Goal: Task Accomplishment & Management: Complete application form

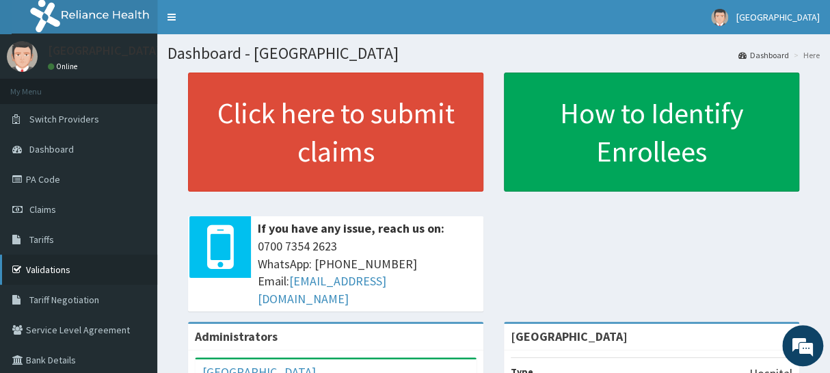
click at [44, 263] on link "Validations" at bounding box center [78, 269] width 157 height 30
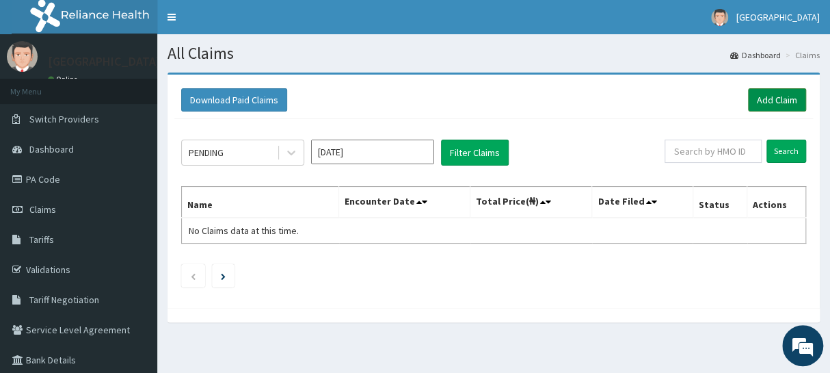
click at [778, 99] on link "Add Claim" at bounding box center [777, 99] width 58 height 23
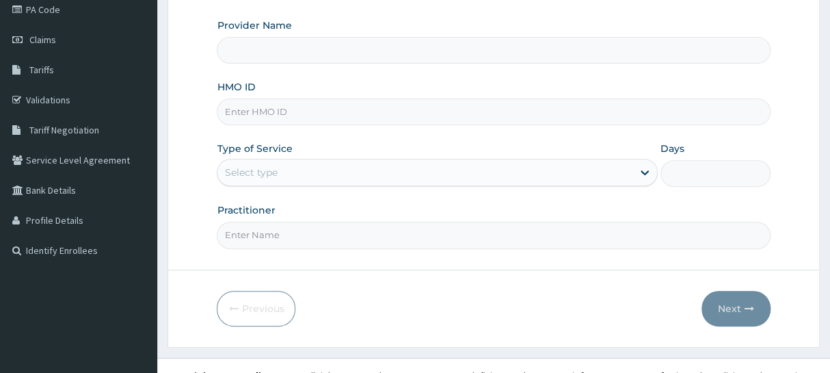
scroll to position [186, 0]
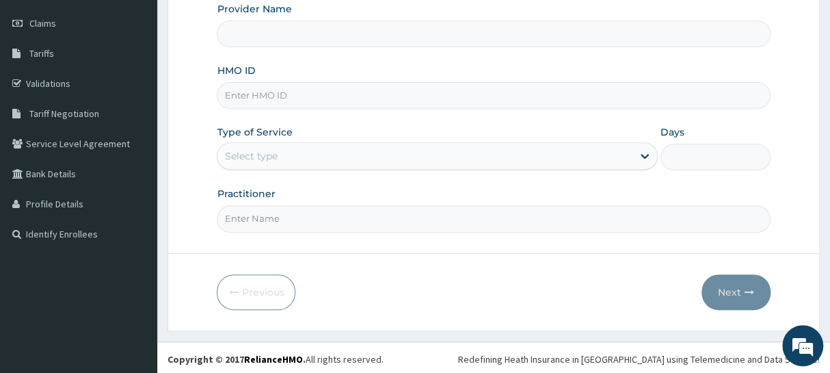
type input "[GEOGRAPHIC_DATA]"
click at [294, 98] on input "HMO ID" at bounding box center [493, 95] width 553 height 27
type input "adn/10071/b"
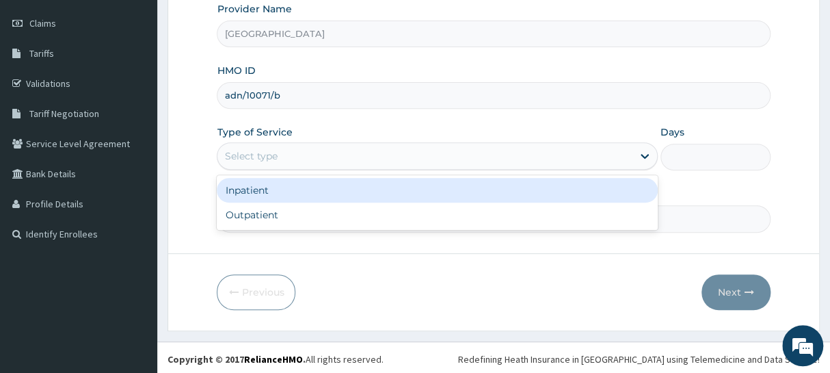
click at [312, 158] on div "Select type" at bounding box center [424, 156] width 414 height 22
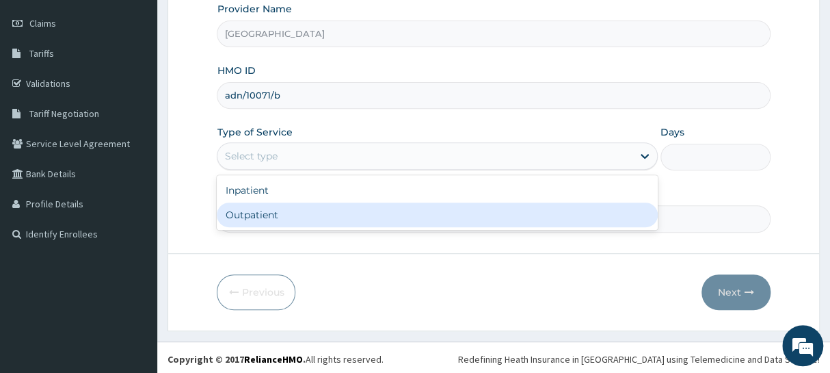
click at [319, 215] on div "Outpatient" at bounding box center [437, 214] width 440 height 25
type input "1"
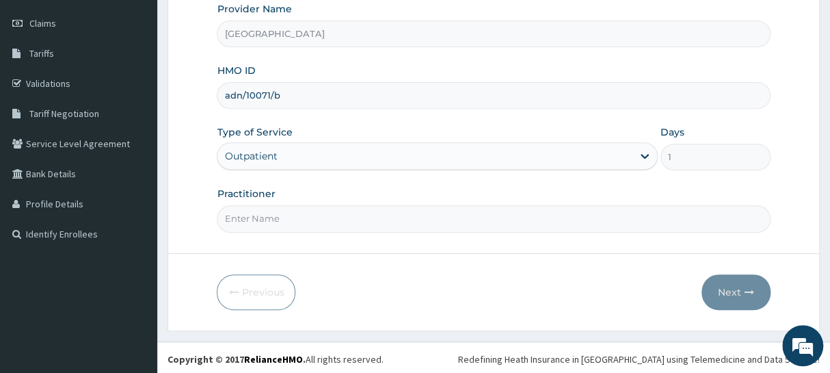
scroll to position [188, 0]
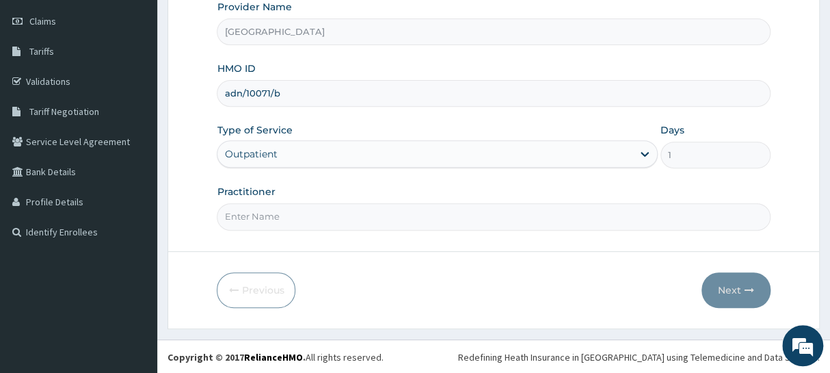
click at [314, 198] on div "Practitioner" at bounding box center [493, 207] width 553 height 45
click at [317, 212] on input "Practitioner" at bounding box center [493, 216] width 553 height 27
type input "de seyi"
click at [718, 291] on button "Next" at bounding box center [736, 290] width 69 height 36
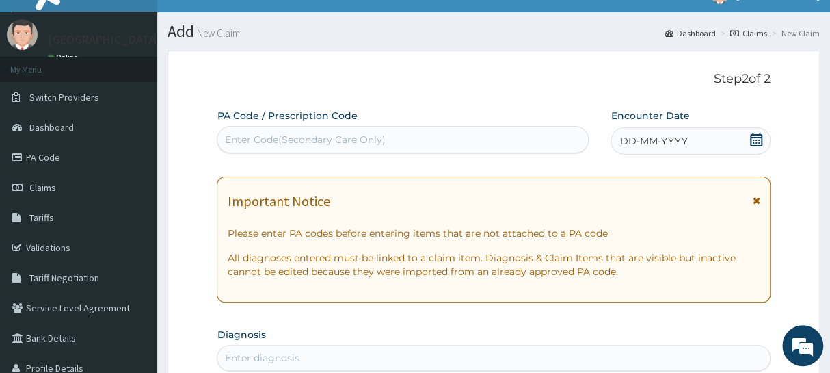
scroll to position [1, 0]
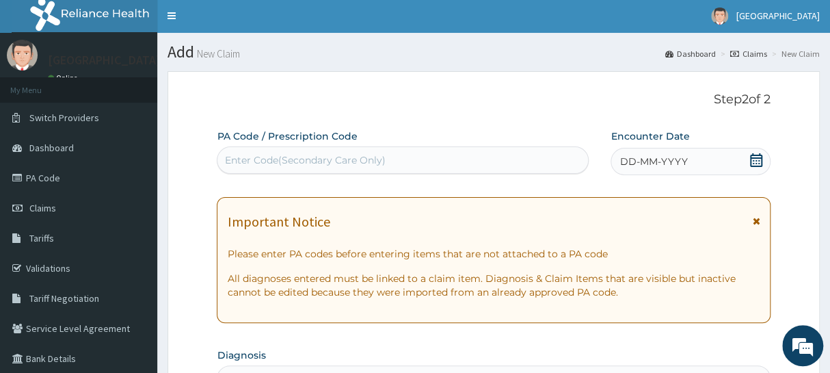
click at [754, 158] on icon at bounding box center [757, 160] width 14 height 14
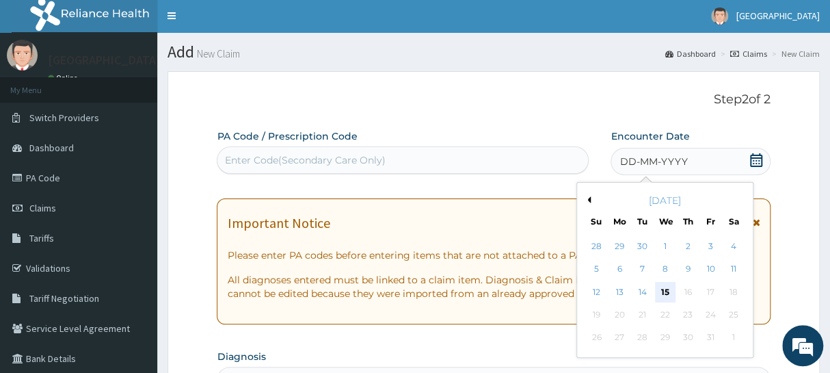
click at [661, 289] on div "15" at bounding box center [665, 292] width 21 height 21
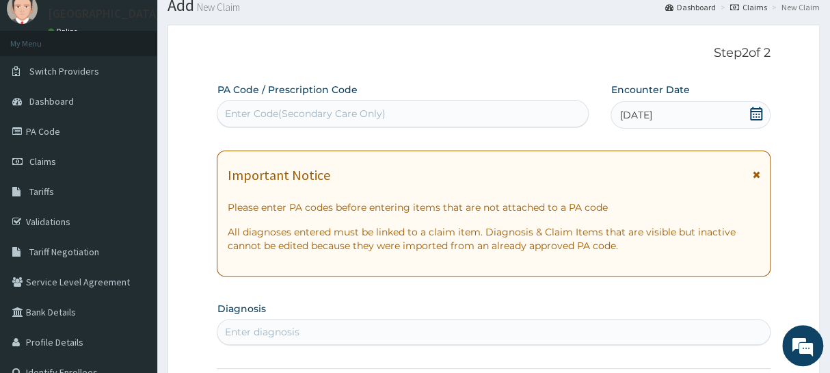
scroll to position [126, 0]
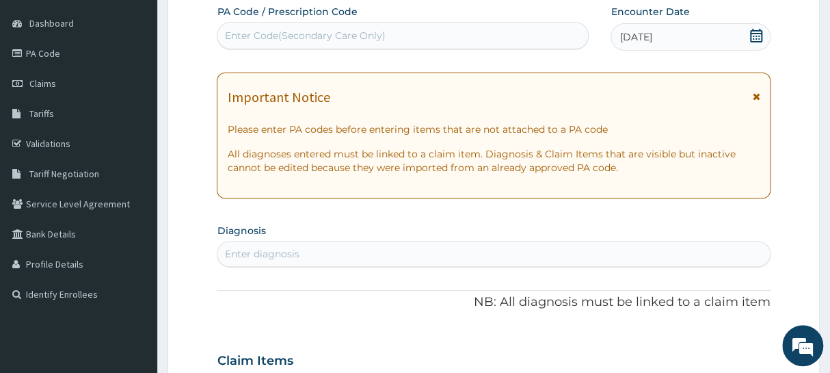
click at [339, 256] on div "Enter diagnosis" at bounding box center [493, 254] width 552 height 22
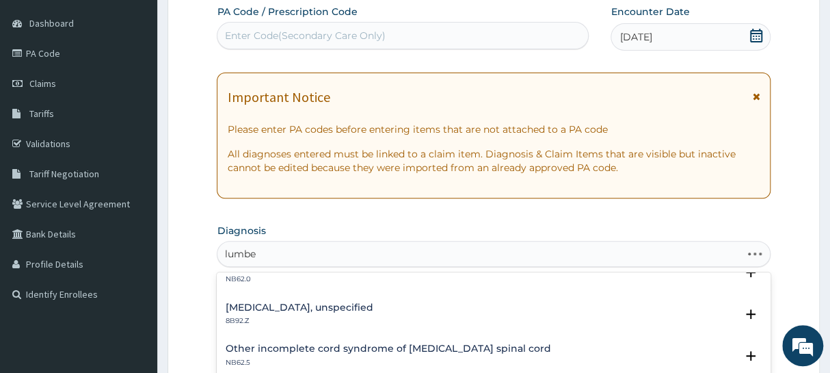
scroll to position [0, 0]
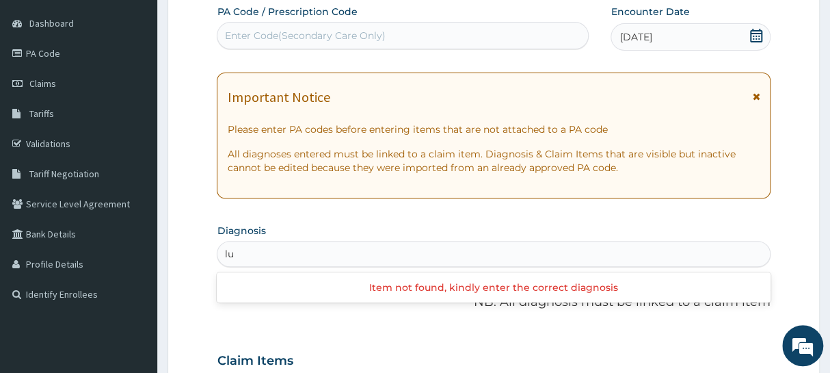
type input "l"
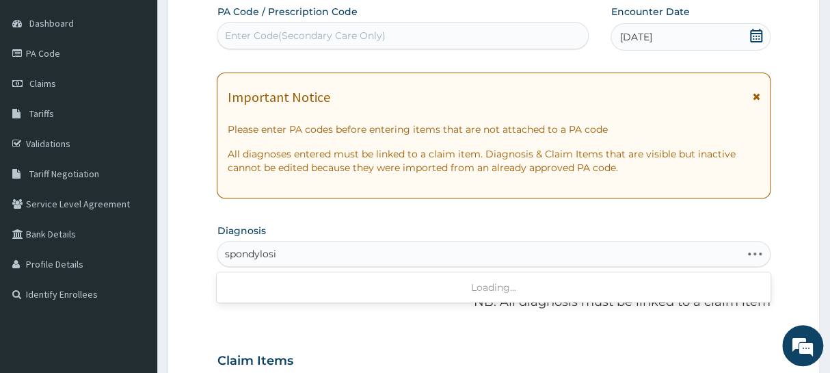
type input "spondylosis"
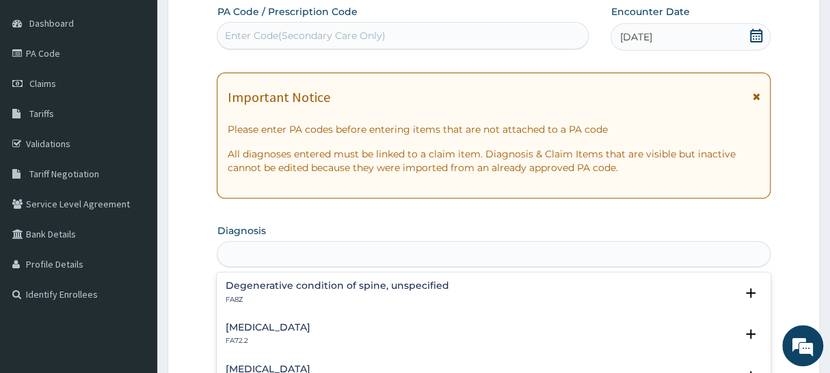
click at [341, 254] on div "spondylosis" at bounding box center [493, 254] width 552 height 22
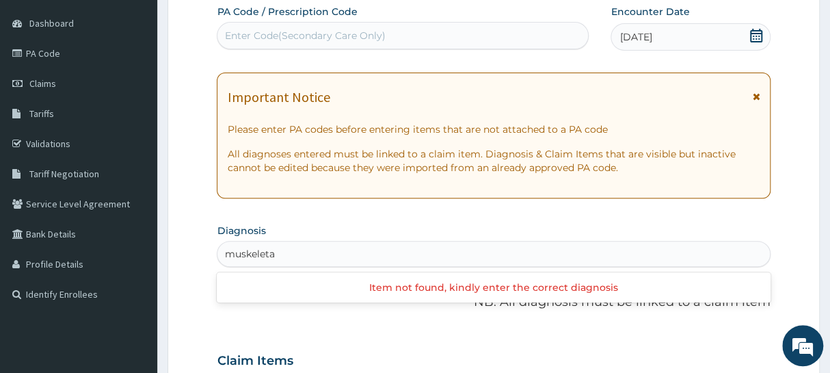
type input "muskeletal"
click at [286, 254] on div "Enter diagnosis" at bounding box center [493, 254] width 552 height 22
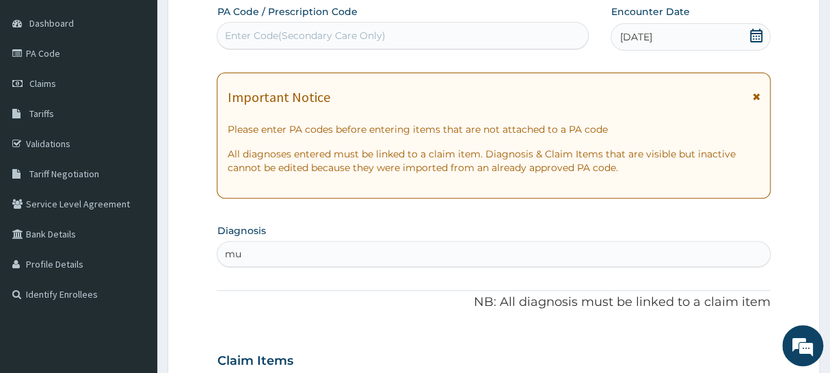
type input "m"
type input "spondylosis"
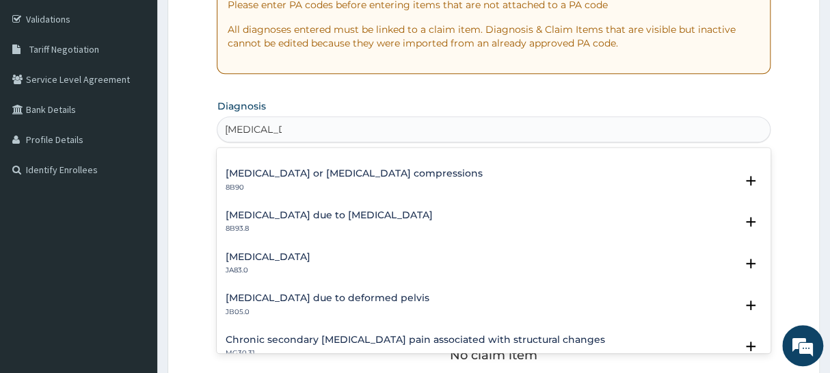
scroll to position [184, 0]
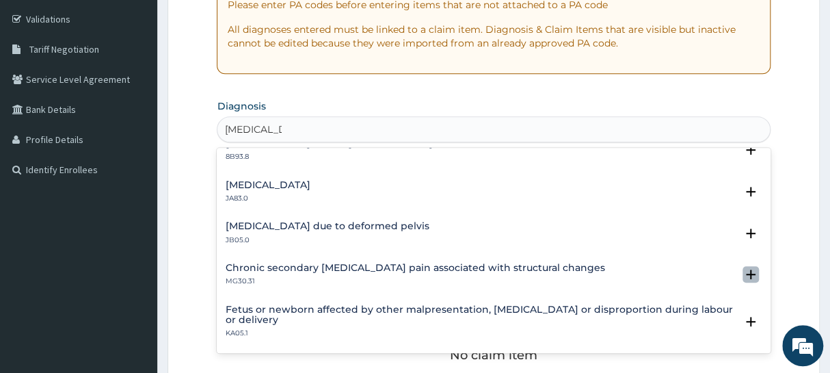
click at [746, 269] on icon "open select status" at bounding box center [751, 274] width 10 height 10
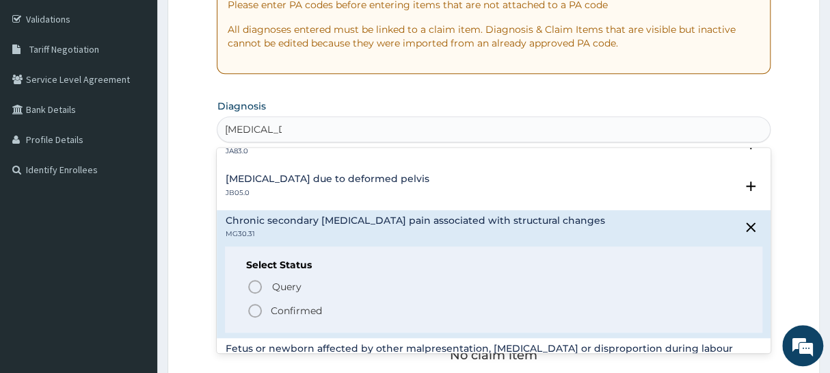
scroll to position [246, 0]
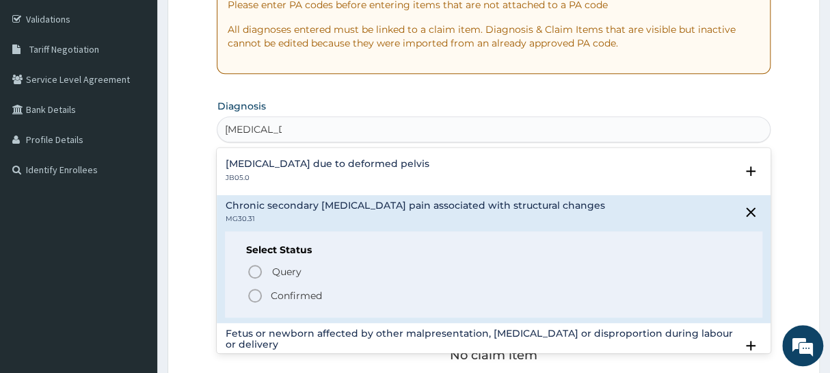
click at [255, 293] on icon "status option filled" at bounding box center [255, 295] width 16 height 16
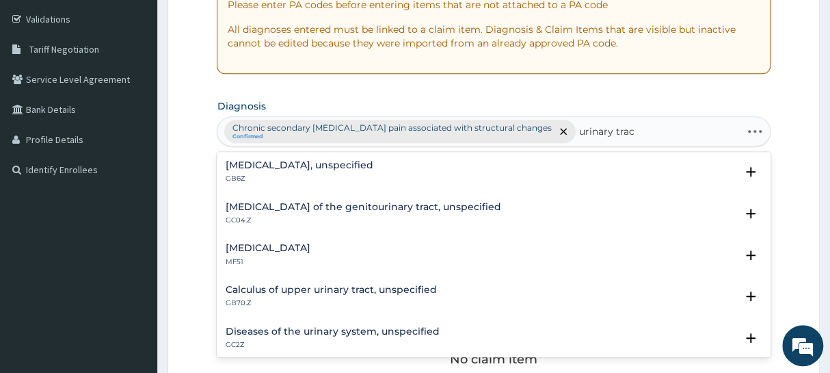
type input "urinary tract"
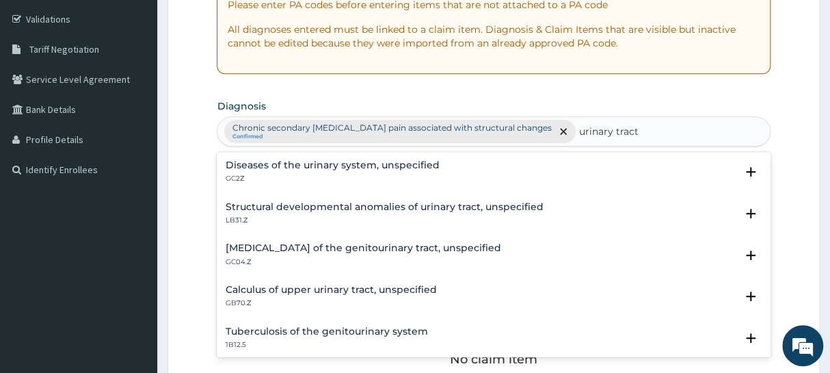
scroll to position [124, 0]
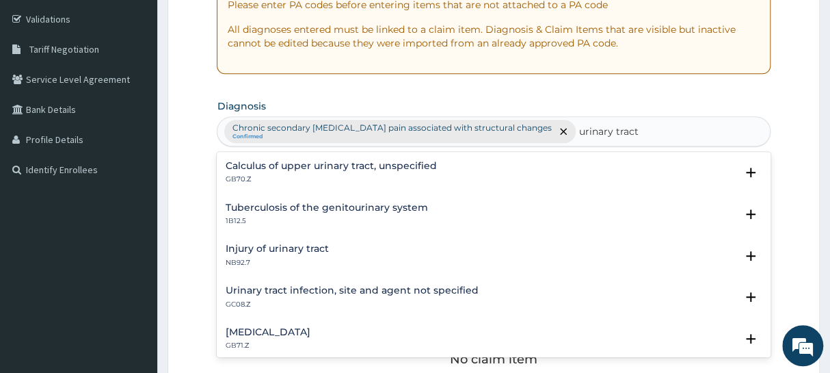
click at [499, 285] on div "Urinary tract infection, site and agent not specified GC08.Z" at bounding box center [493, 297] width 537 height 24
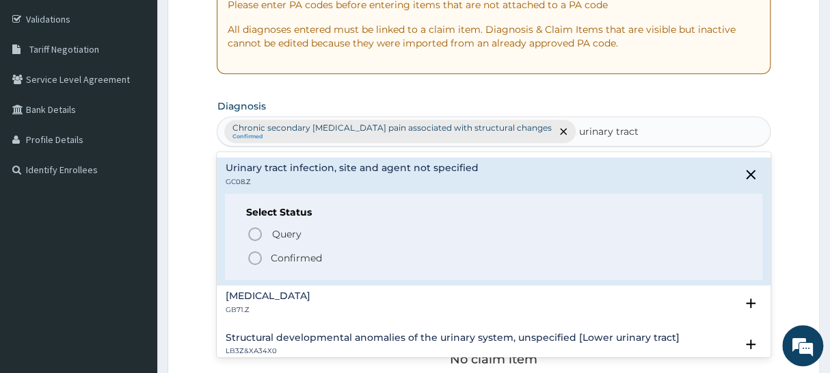
scroll to position [248, 0]
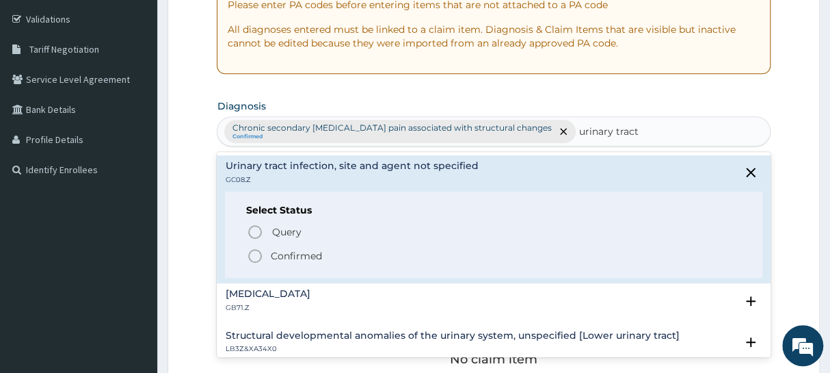
click at [253, 250] on circle "status option filled" at bounding box center [255, 256] width 12 height 12
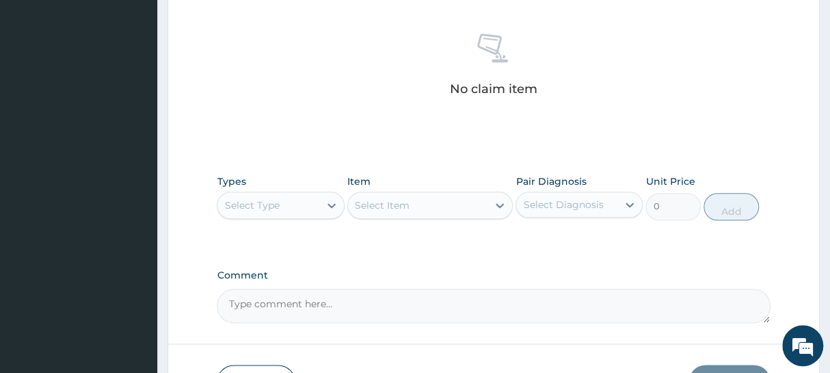
scroll to position [561, 0]
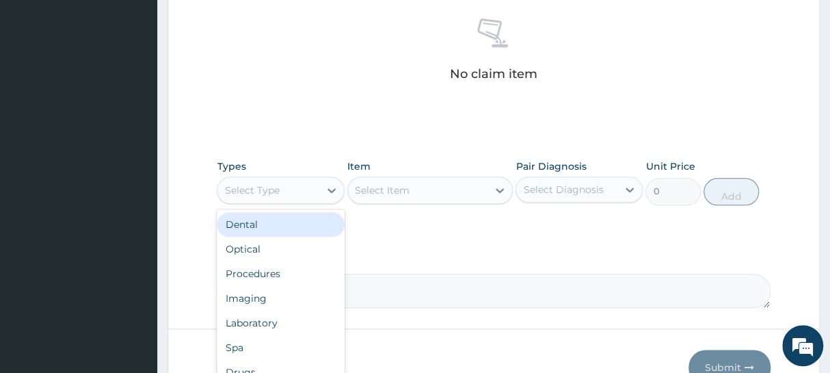
click at [276, 194] on div "Select Type" at bounding box center [251, 190] width 55 height 14
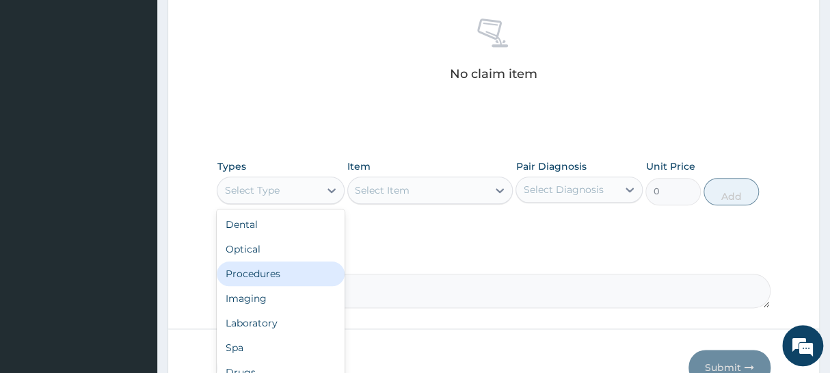
click at [259, 270] on div "Procedures" at bounding box center [280, 273] width 127 height 25
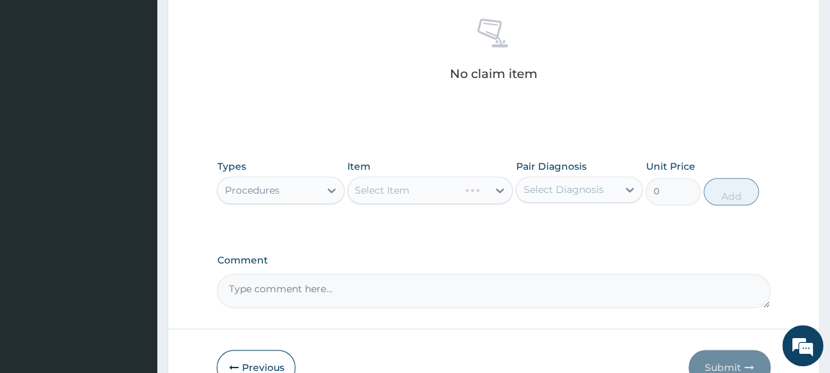
click at [395, 192] on div "Select Item" at bounding box center [430, 189] width 166 height 27
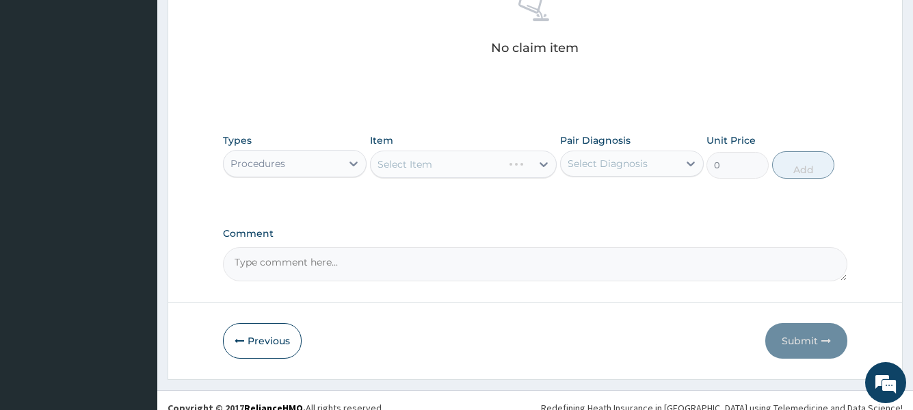
click at [427, 168] on div "Select Item" at bounding box center [463, 163] width 187 height 27
click at [431, 168] on div "Select Item" at bounding box center [463, 163] width 187 height 27
click at [430, 168] on div "Select Item" at bounding box center [463, 163] width 187 height 27
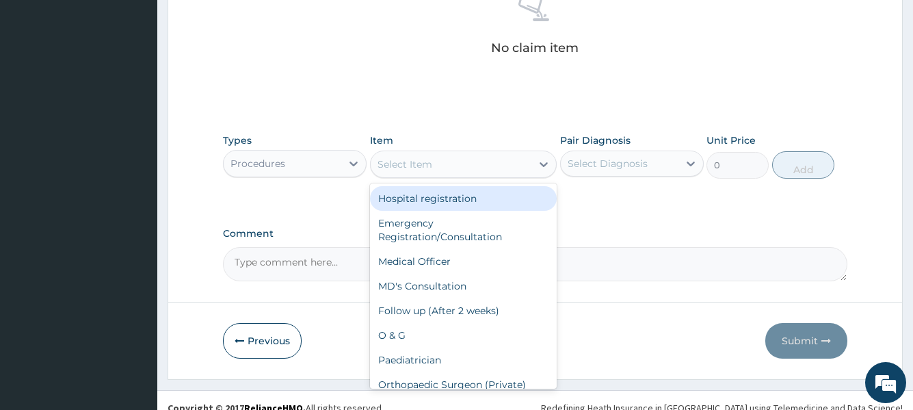
click at [430, 168] on div "Select Item" at bounding box center [405, 164] width 55 height 14
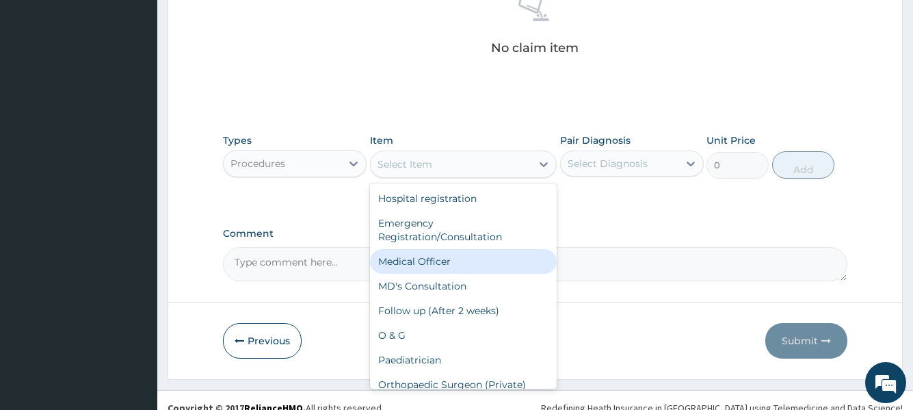
click at [412, 263] on div "Medical Officer" at bounding box center [463, 261] width 187 height 25
type input "3000"
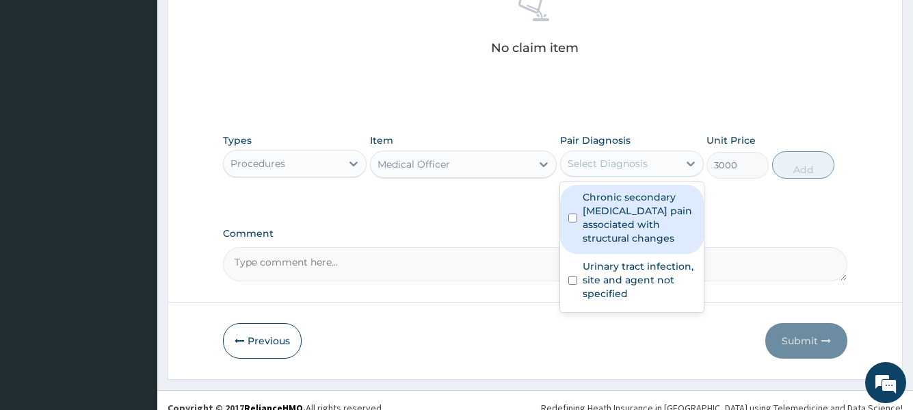
click at [612, 167] on div "Select Diagnosis" at bounding box center [608, 164] width 80 height 14
click at [598, 228] on label "Chronic secondary musculoskeletal pain associated with structural changes" at bounding box center [639, 217] width 113 height 55
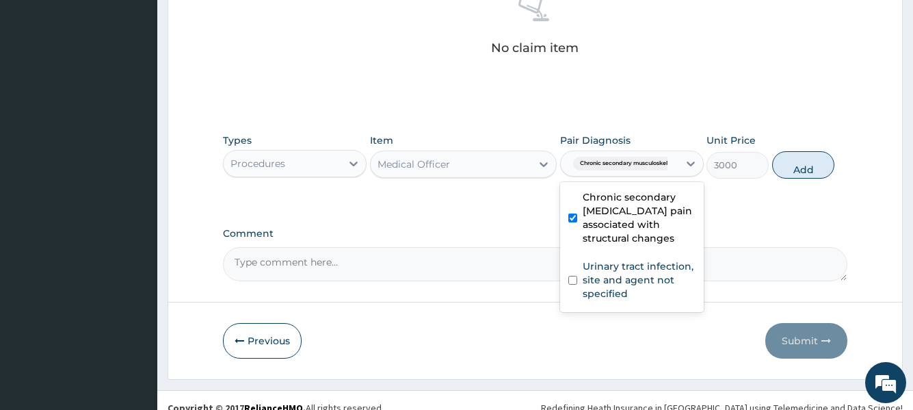
checkbox input "true"
click at [794, 170] on button "Add" at bounding box center [803, 164] width 62 height 27
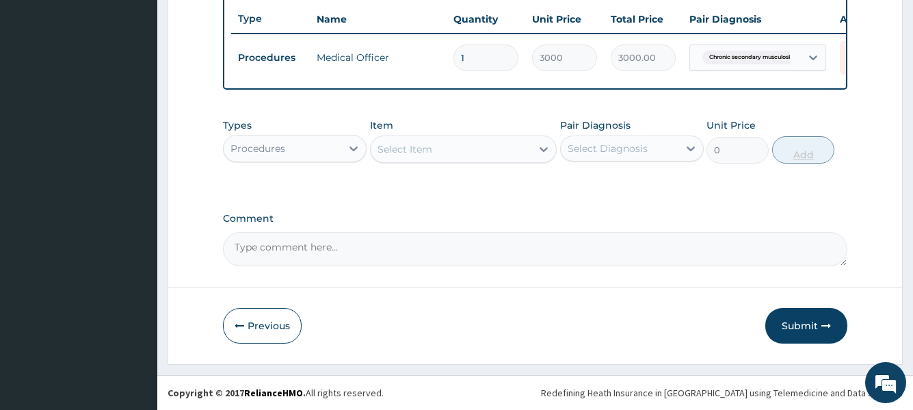
scroll to position [522, 0]
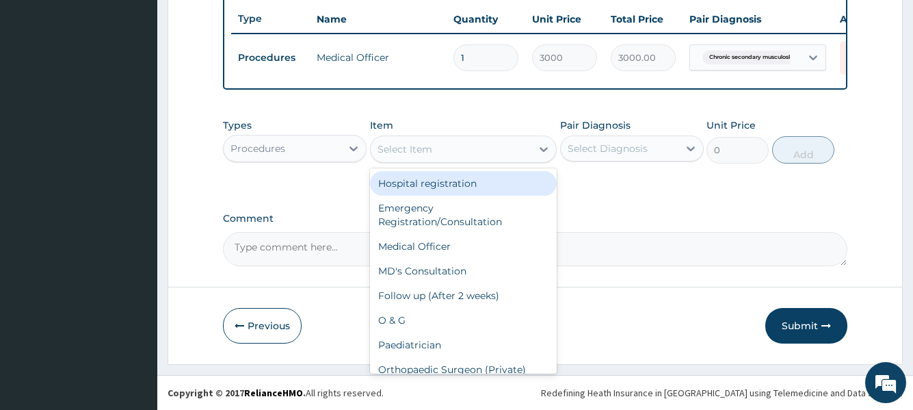
click at [458, 155] on div "Select Item" at bounding box center [451, 149] width 161 height 22
click at [444, 183] on div "Hospital registration" at bounding box center [463, 183] width 187 height 25
type input "2000"
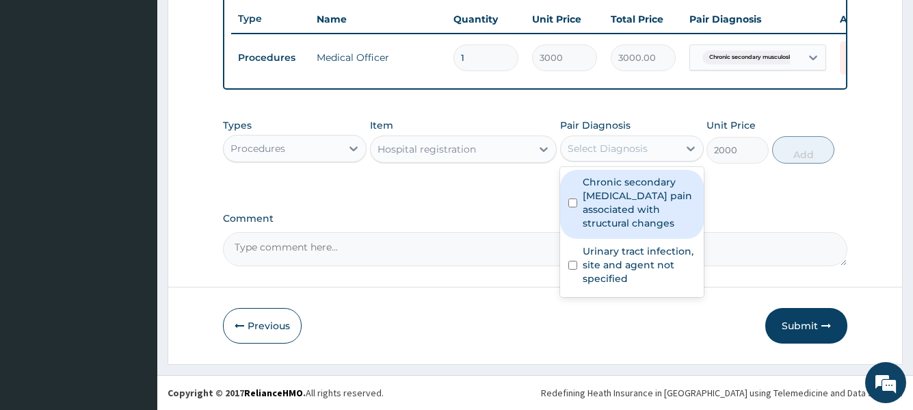
click at [615, 148] on div "Select Diagnosis" at bounding box center [608, 149] width 80 height 14
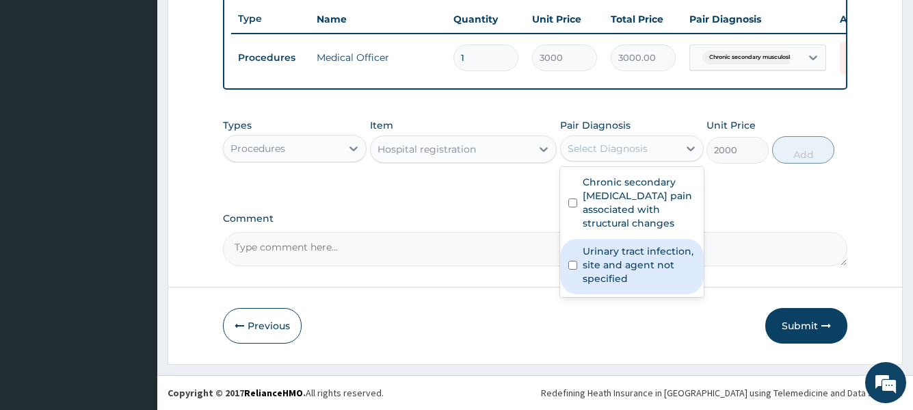
click at [587, 265] on label "Urinary tract infection, site and agent not specified" at bounding box center [639, 264] width 113 height 41
checkbox input "true"
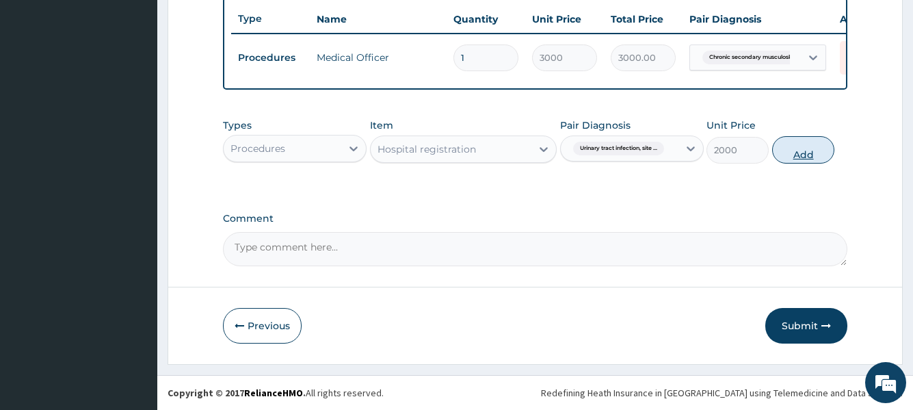
click at [804, 154] on button "Add" at bounding box center [803, 149] width 62 height 27
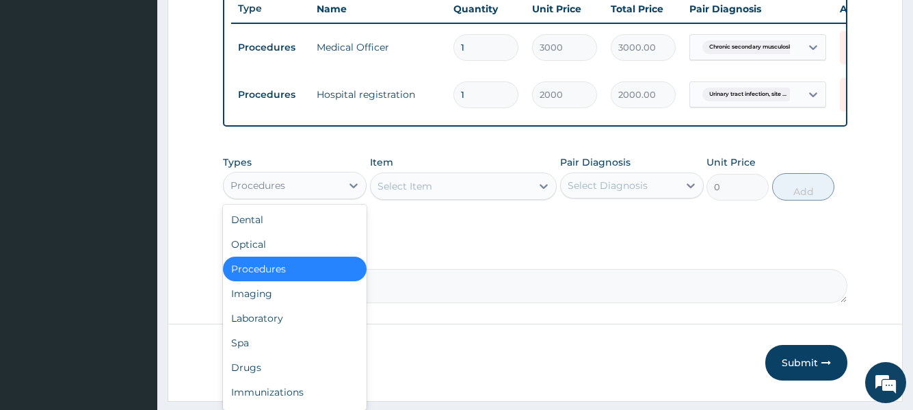
click at [337, 195] on div "Procedures" at bounding box center [283, 185] width 118 height 22
click at [272, 323] on div "Laboratory" at bounding box center [295, 318] width 144 height 25
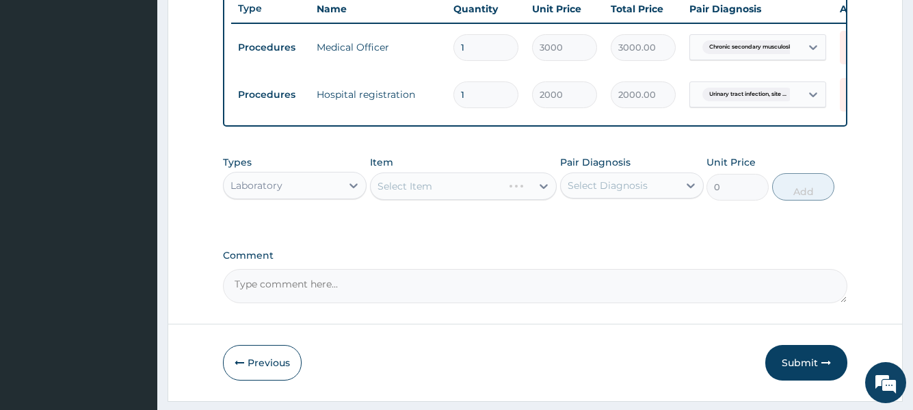
click at [442, 199] on div "Select Item" at bounding box center [463, 185] width 187 height 27
click at [442, 200] on div "Select Item" at bounding box center [463, 185] width 187 height 27
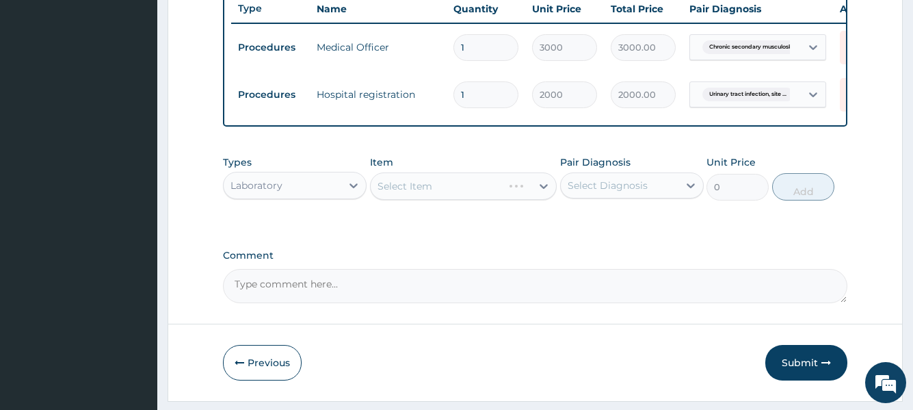
click at [442, 200] on div "Select Item" at bounding box center [463, 185] width 187 height 27
click at [466, 200] on div "Select Item" at bounding box center [463, 185] width 187 height 27
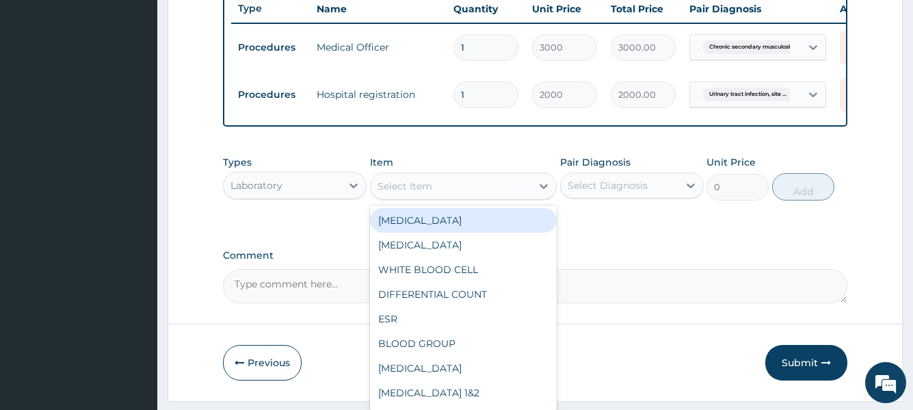
click at [410, 197] on div "Select Item" at bounding box center [451, 186] width 161 height 22
click at [406, 233] on div "FULL BLOOD COUNT" at bounding box center [463, 220] width 187 height 25
type input "4000"
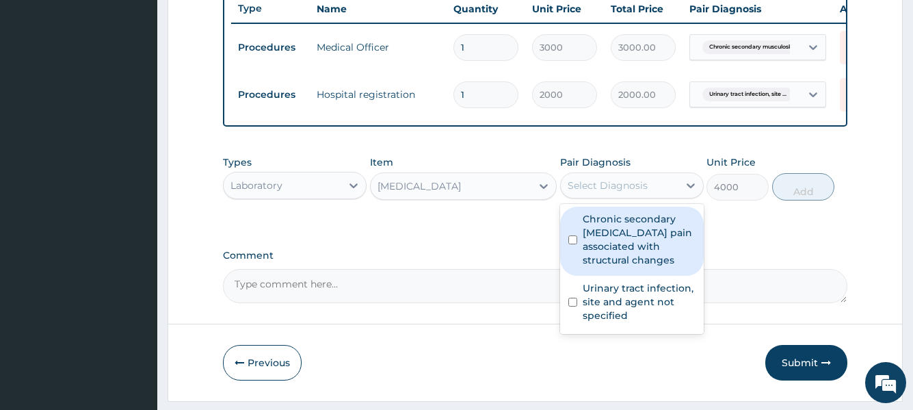
click at [606, 192] on div "Select Diagnosis" at bounding box center [608, 186] width 80 height 14
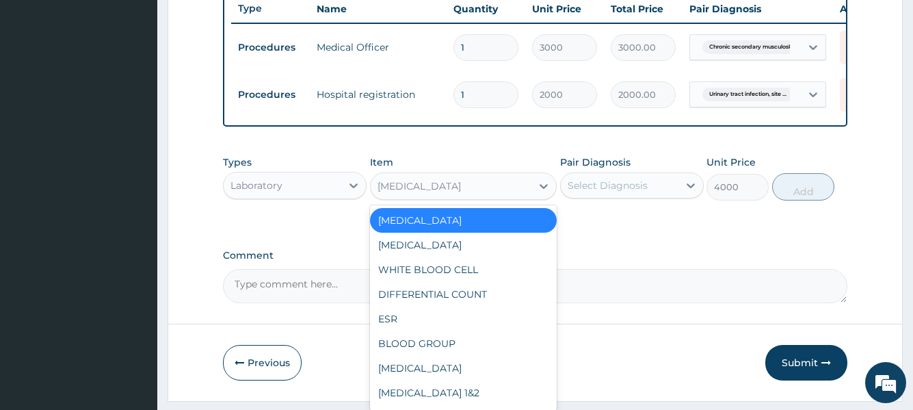
click at [454, 193] on div "FULL BLOOD COUNT" at bounding box center [419, 186] width 83 height 14
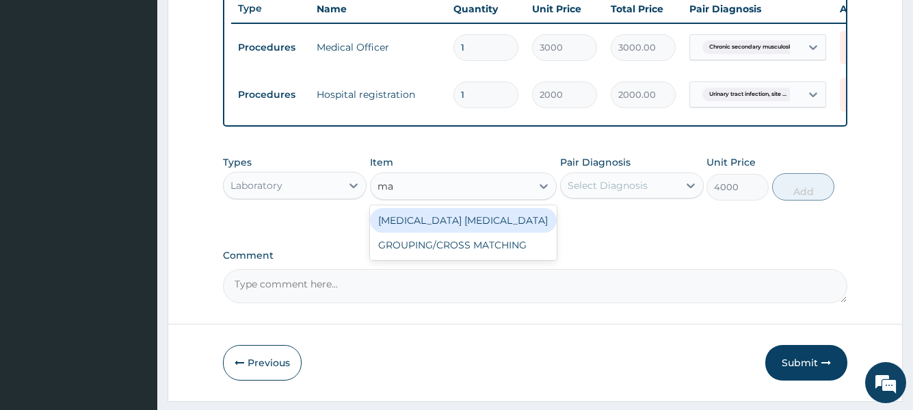
type input "mal"
click at [501, 233] on div "MALARIA PARASITE" at bounding box center [463, 220] width 187 height 25
type input "1650"
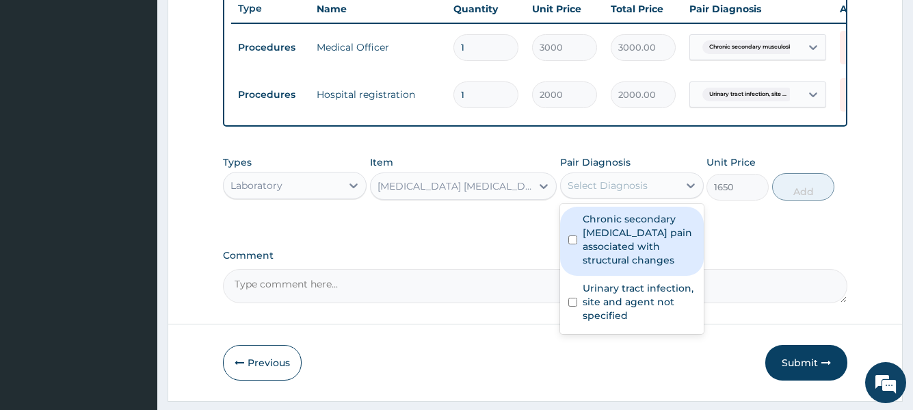
click at [633, 192] on div "Select Diagnosis" at bounding box center [608, 186] width 80 height 14
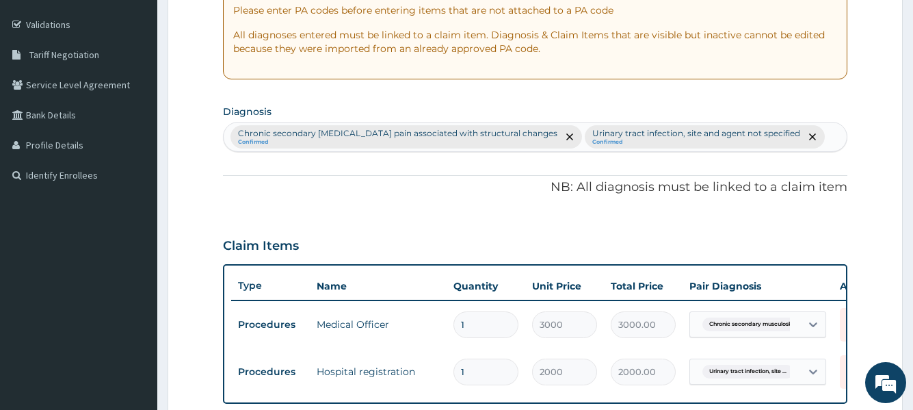
scroll to position [180, 0]
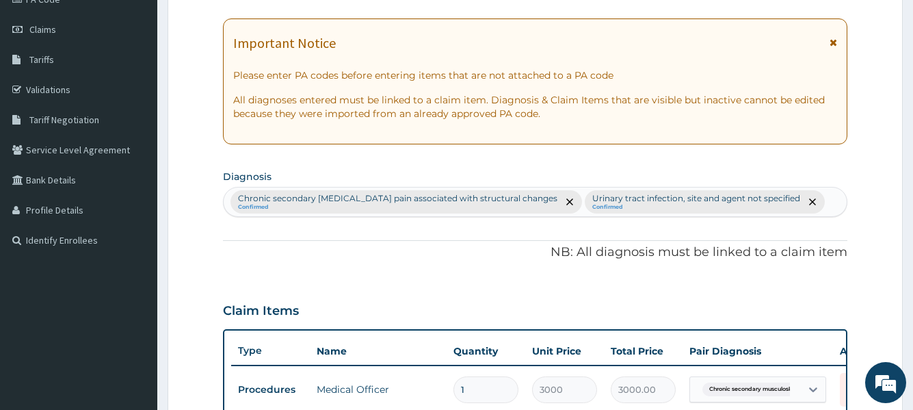
click at [830, 204] on div "Chronic secondary musculoskeletal pain associated with structural changes Confi…" at bounding box center [535, 201] width 622 height 29
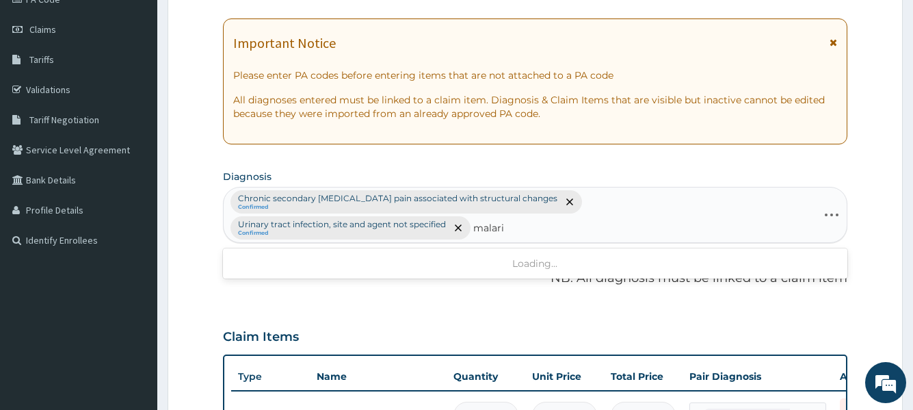
type input "malaria"
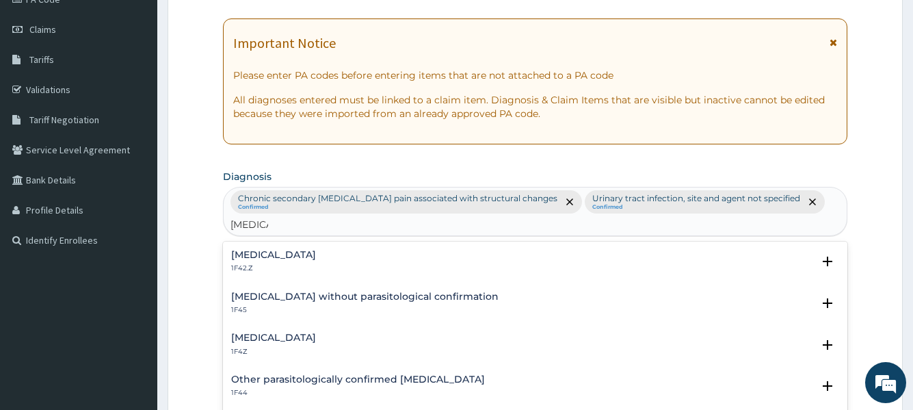
click at [338, 341] on div "Malaria, unspecified 1F4Z" at bounding box center [534, 344] width 607 height 24
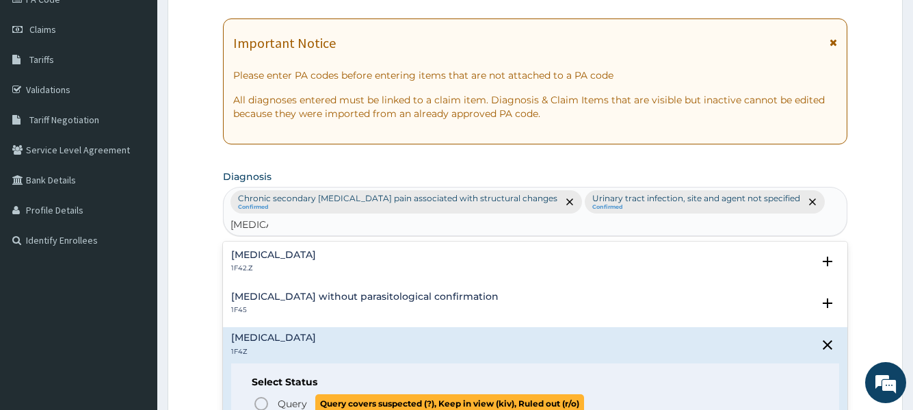
click at [261, 372] on icon "status option query" at bounding box center [261, 403] width 16 height 16
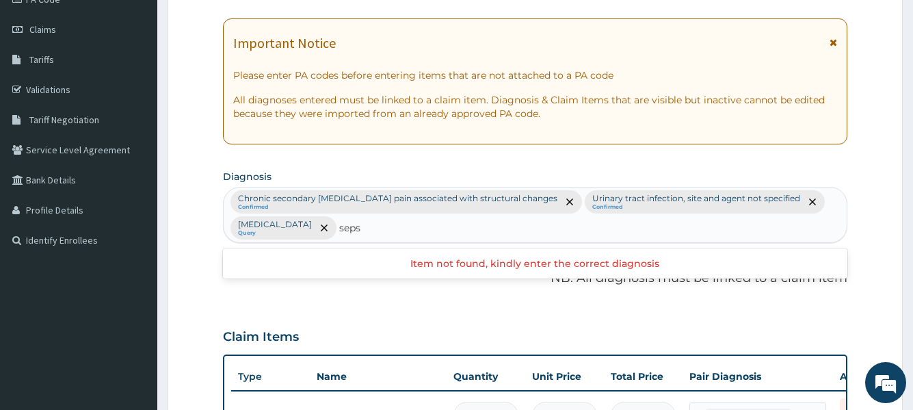
type input "sepsi"
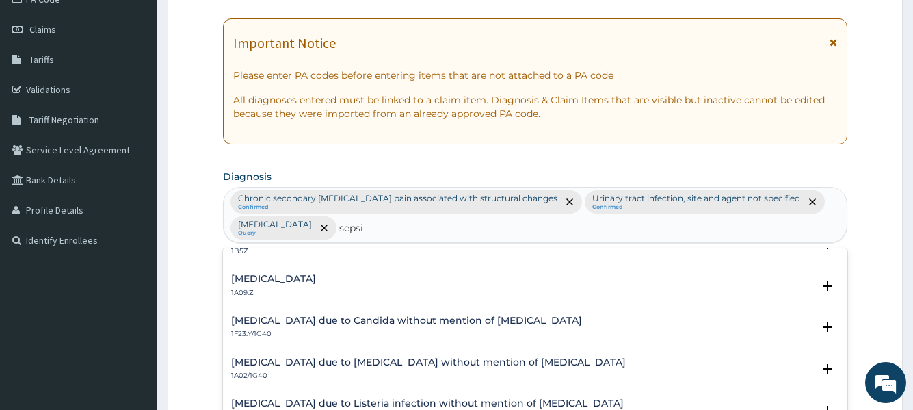
scroll to position [205, 0]
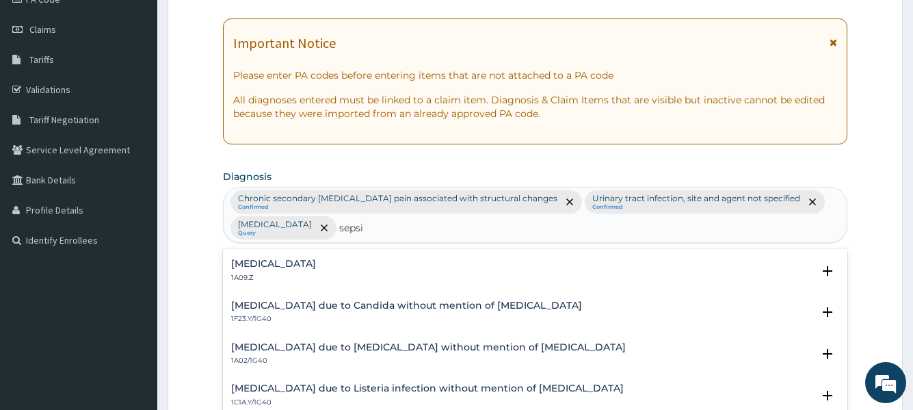
click at [316, 269] on div "Salmonella infection, unspecified 1A09.Z" at bounding box center [273, 271] width 85 height 24
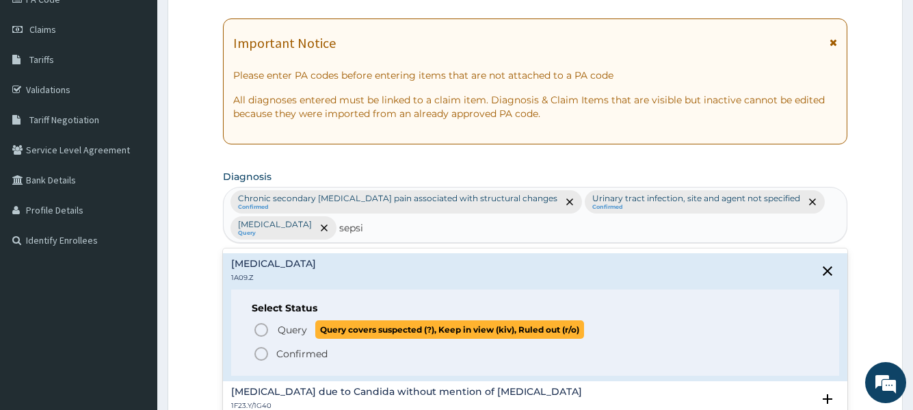
click at [261, 329] on icon "status option query" at bounding box center [261, 329] width 16 height 16
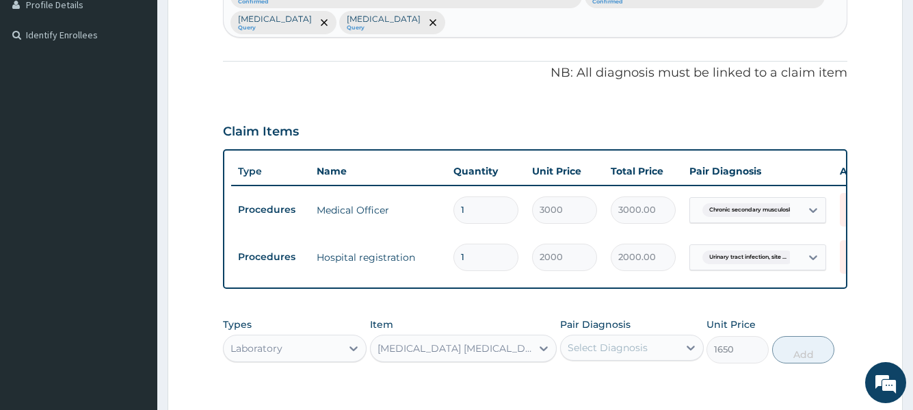
scroll to position [453, 0]
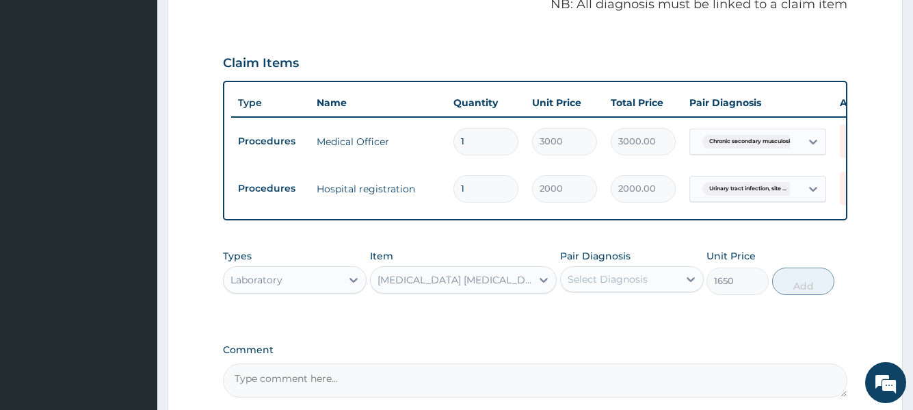
click at [608, 286] on div "Select Diagnosis" at bounding box center [608, 279] width 80 height 14
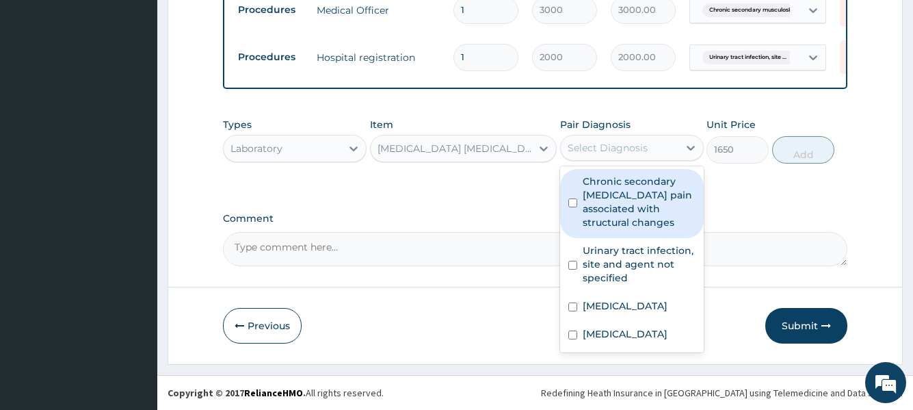
scroll to position [590, 0]
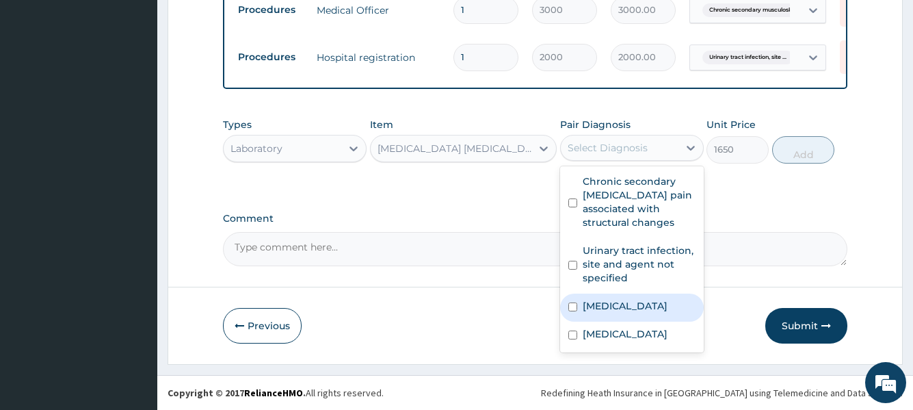
click at [635, 302] on div "Malaria, unspecified" at bounding box center [632, 307] width 144 height 28
checkbox input "true"
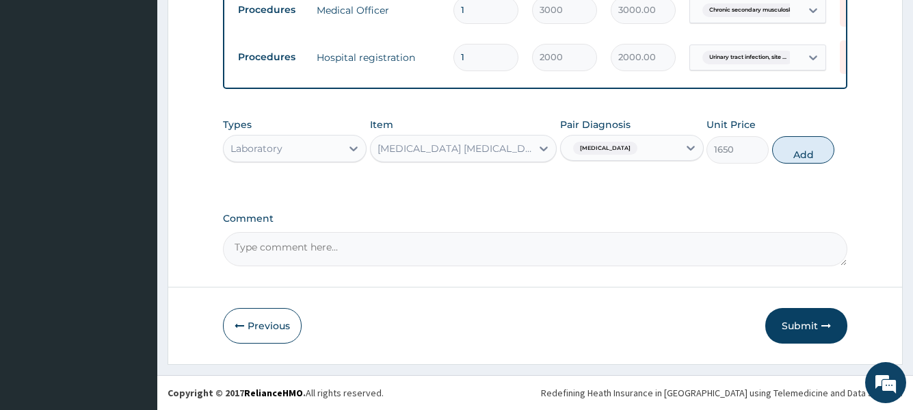
drag, startPoint x: 793, startPoint y: 156, endPoint x: 766, endPoint y: 174, distance: 32.1
click at [792, 157] on button "Add" at bounding box center [803, 149] width 62 height 27
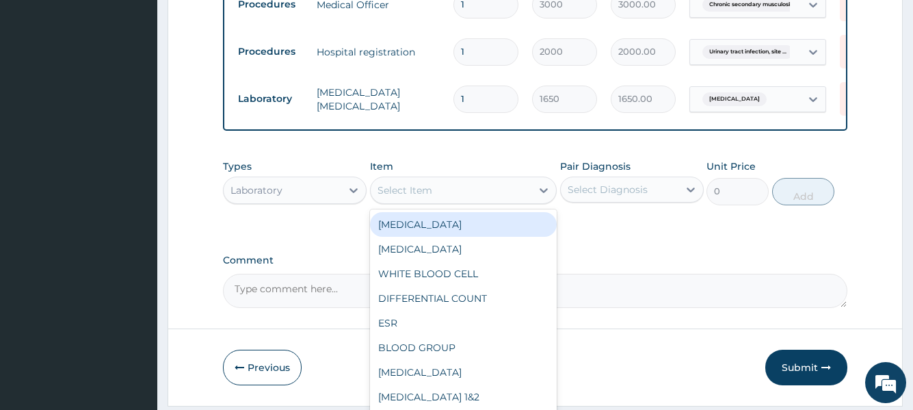
click at [435, 200] on div "Select Item" at bounding box center [451, 190] width 161 height 22
click at [435, 230] on div "FULL BLOOD COUNT" at bounding box center [463, 224] width 187 height 25
type input "4000"
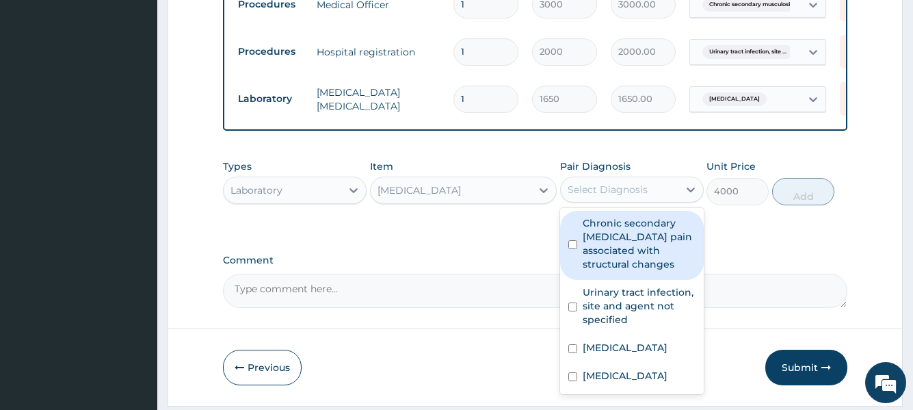
click at [610, 196] on div "Select Diagnosis" at bounding box center [608, 190] width 80 height 14
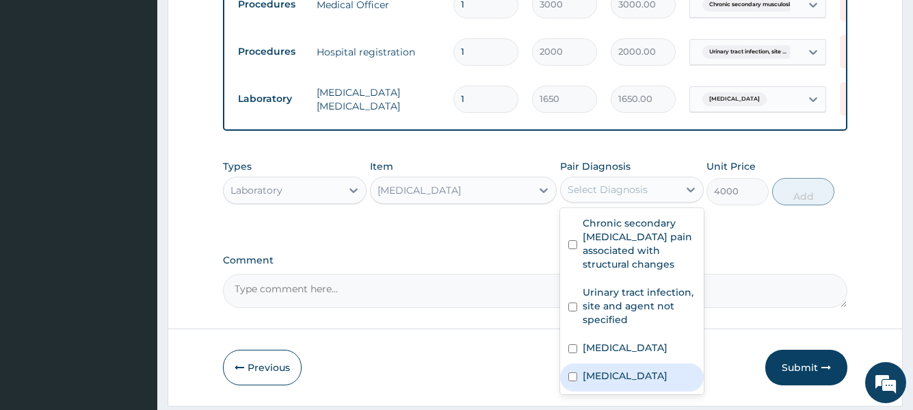
click at [634, 372] on label "Salmonella infection, unspecified" at bounding box center [625, 376] width 85 height 14
checkbox input "true"
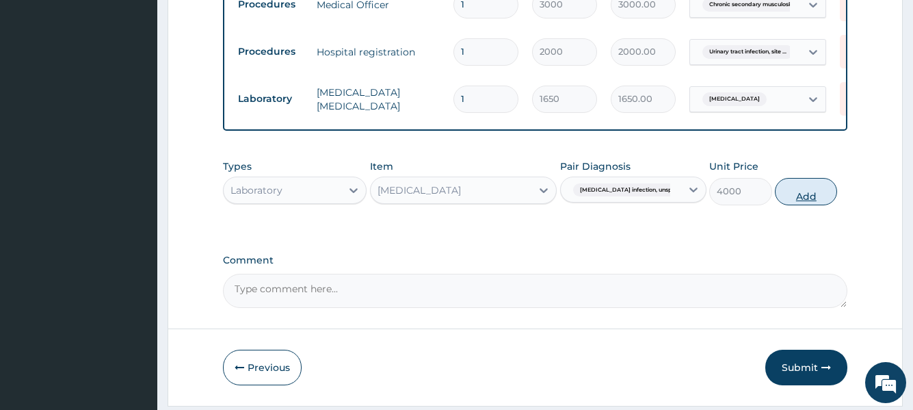
drag, startPoint x: 812, startPoint y: 199, endPoint x: 780, endPoint y: 214, distance: 34.9
click at [805, 201] on button "Add" at bounding box center [806, 191] width 62 height 27
type input "0"
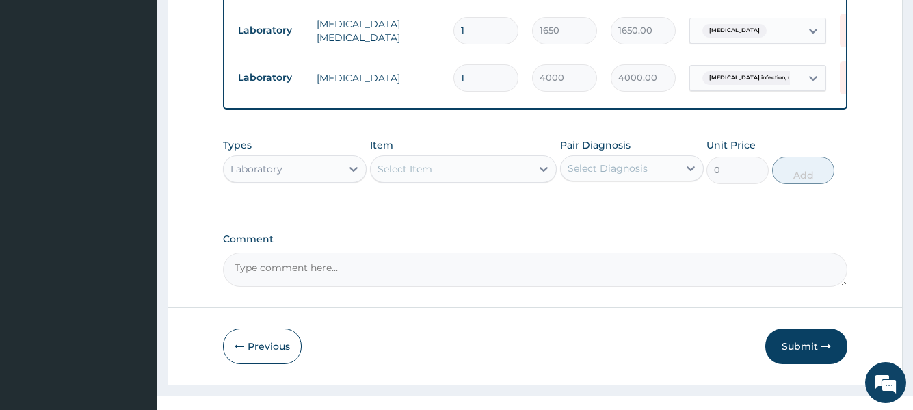
scroll to position [689, 0]
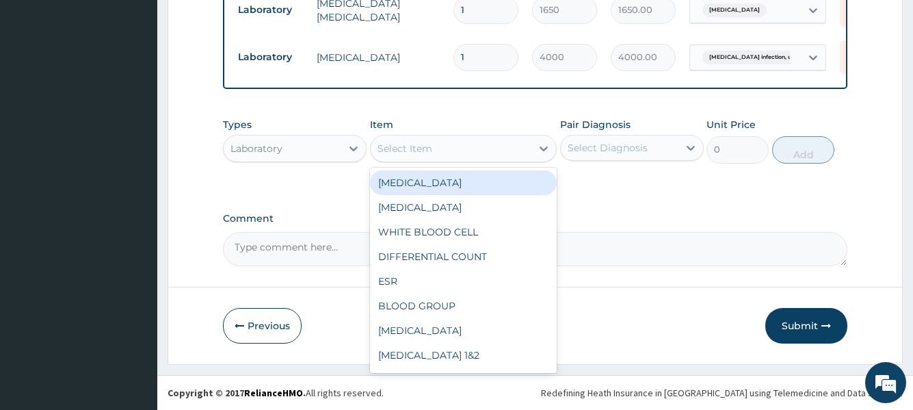
click at [425, 150] on div "Select Item" at bounding box center [405, 149] width 55 height 14
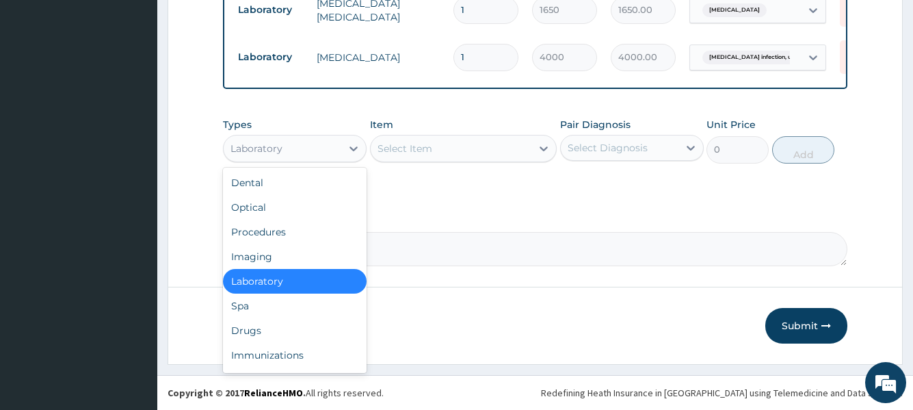
click at [330, 155] on div "Laboratory" at bounding box center [283, 148] width 118 height 22
click at [296, 334] on div "Drugs" at bounding box center [295, 330] width 144 height 25
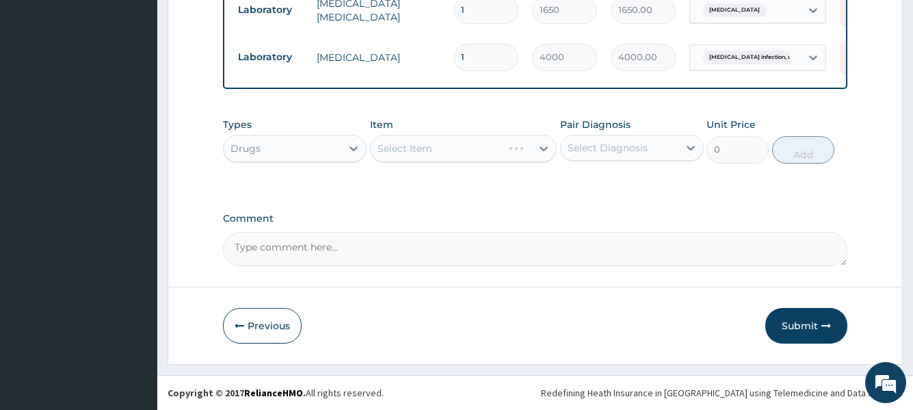
click at [411, 155] on div "Select Item" at bounding box center [463, 148] width 187 height 27
click at [410, 155] on div "Select Item" at bounding box center [463, 148] width 187 height 27
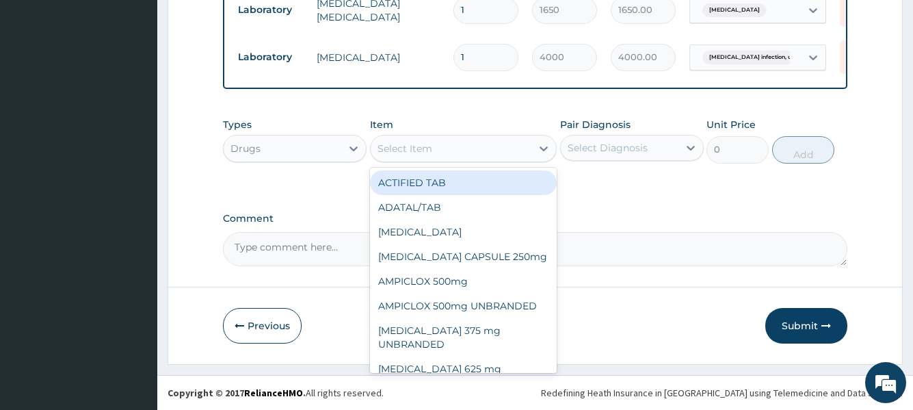
click at [410, 155] on div "Select Item" at bounding box center [405, 149] width 55 height 14
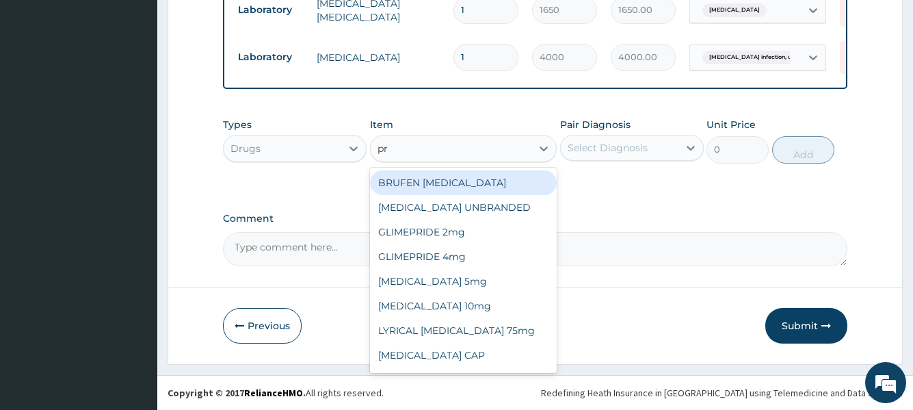
type input "pre"
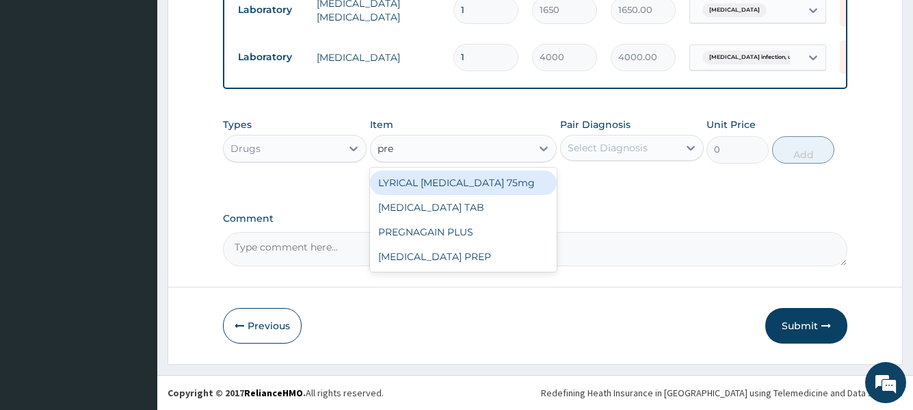
click at [431, 184] on div "LYRICAL PREGABALIN 75mg" at bounding box center [463, 182] width 187 height 25
type input "250"
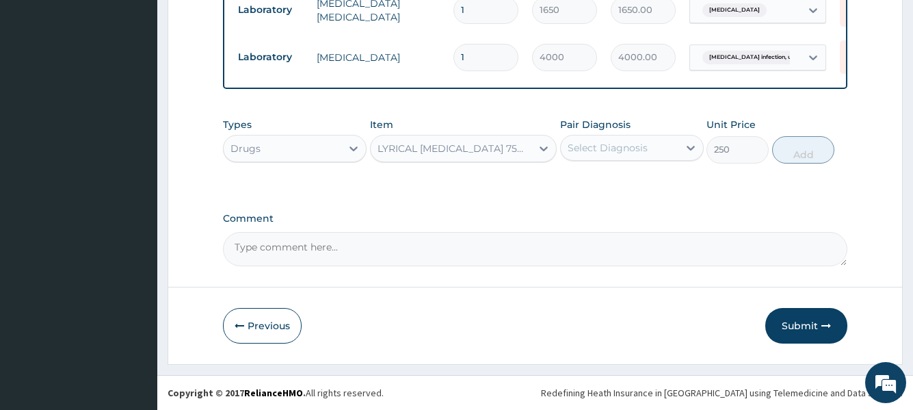
click at [603, 146] on div "Select Diagnosis" at bounding box center [608, 148] width 80 height 14
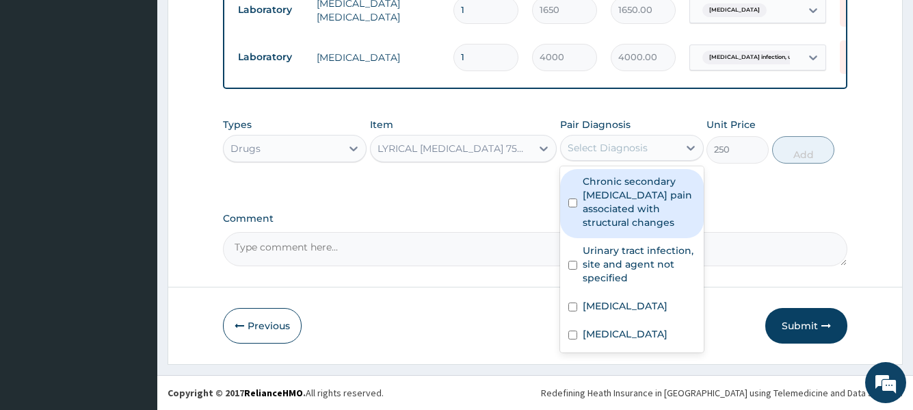
click at [622, 217] on label "Chronic secondary musculoskeletal pain associated with structural changes" at bounding box center [639, 201] width 113 height 55
checkbox input "true"
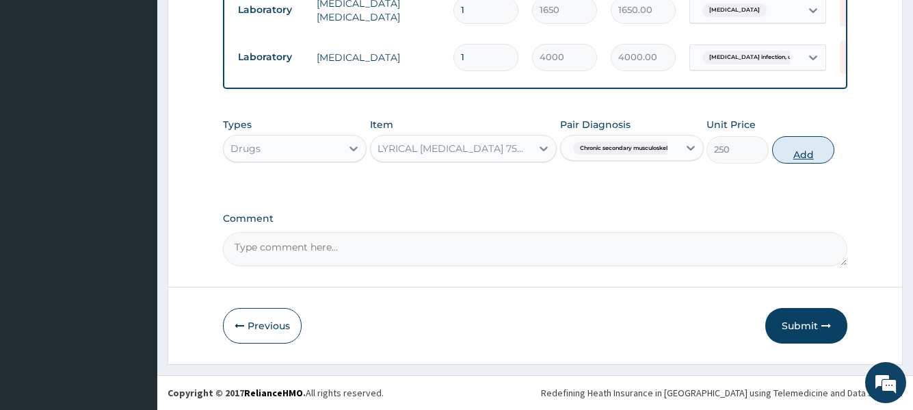
click at [799, 153] on button "Add" at bounding box center [803, 149] width 62 height 27
type input "0"
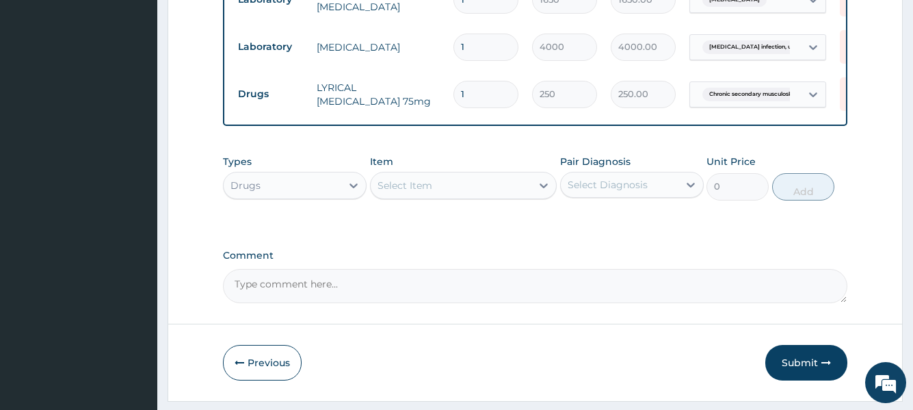
type input "0.00"
type input "2"
type input "500.00"
type input "28"
type input "7000.00"
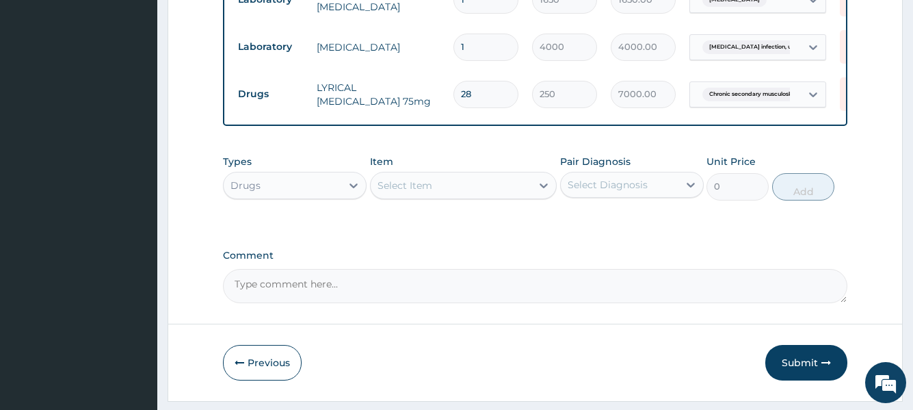
type input "28"
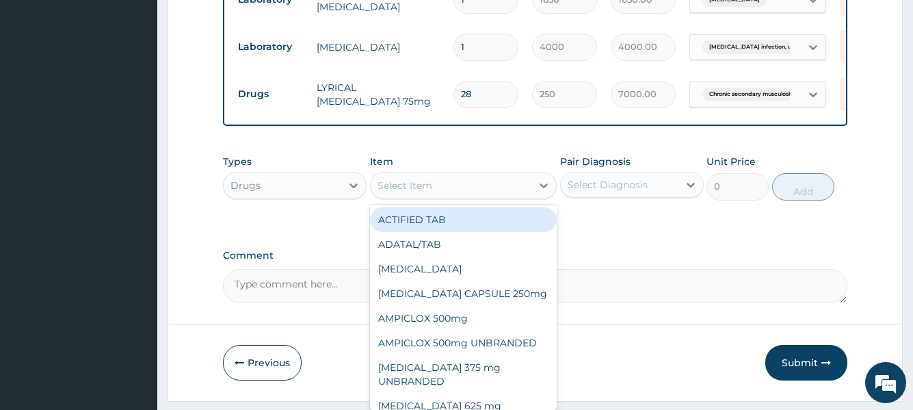
click at [465, 196] on div "Select Item" at bounding box center [451, 185] width 161 height 22
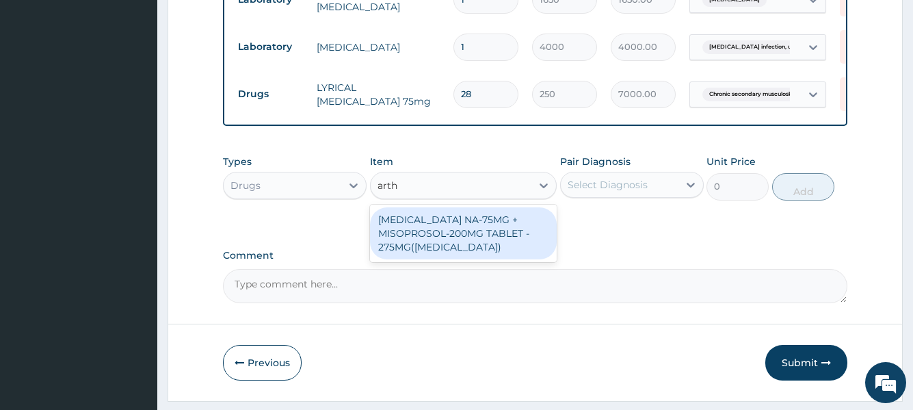
type input "art"
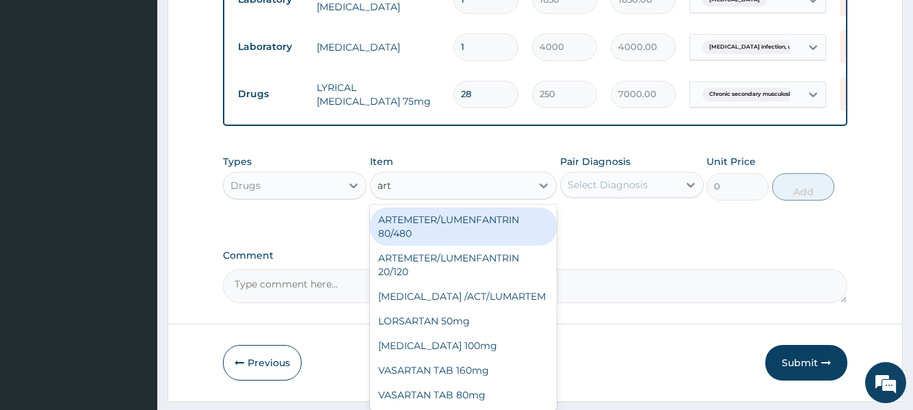
click at [438, 233] on div "ARTEMETER/LUMENFANTRIN 80/480" at bounding box center [463, 226] width 187 height 38
type input "430"
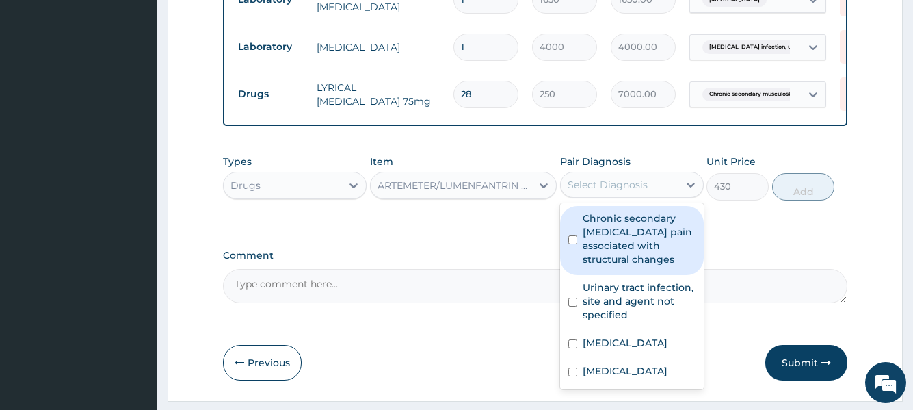
click at [626, 191] on div "Select Diagnosis" at bounding box center [608, 185] width 80 height 14
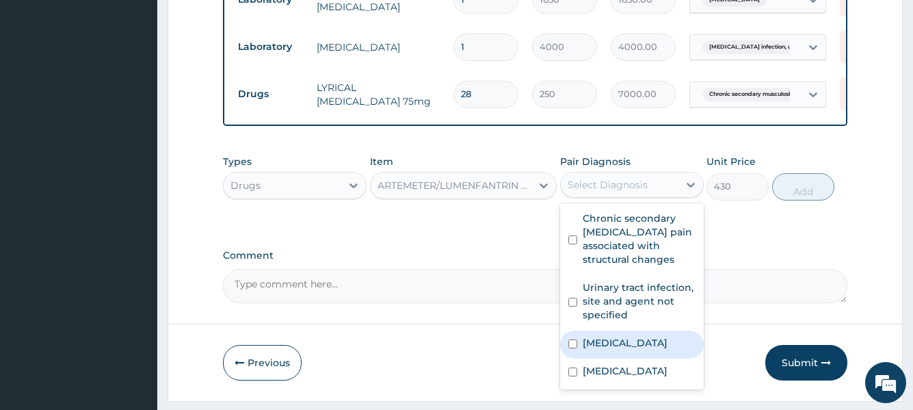
click at [595, 349] on label "Malaria, unspecified" at bounding box center [625, 343] width 85 height 14
checkbox input "true"
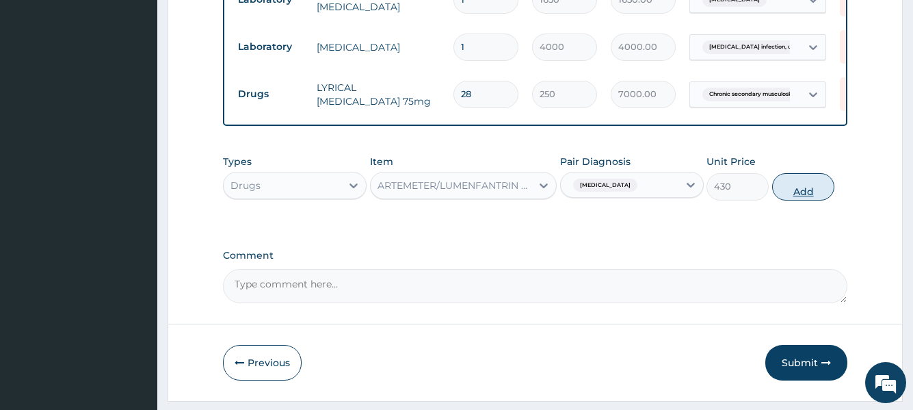
click at [802, 200] on button "Add" at bounding box center [803, 186] width 62 height 27
type input "0"
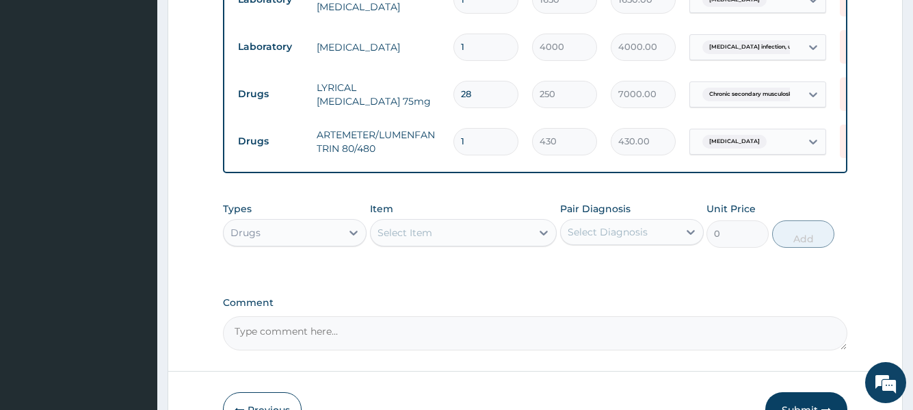
type input "0.00"
type input "6"
type input "2580.00"
type input "6"
click at [458, 243] on div "Select Item" at bounding box center [451, 233] width 161 height 22
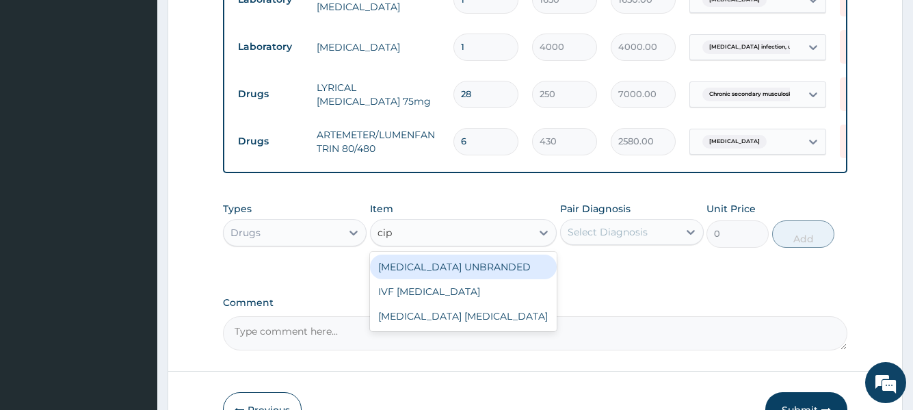
type input "cipr"
click at [423, 274] on div "CIPROFLOXACIN UNBRANDED" at bounding box center [463, 266] width 187 height 25
type input "290"
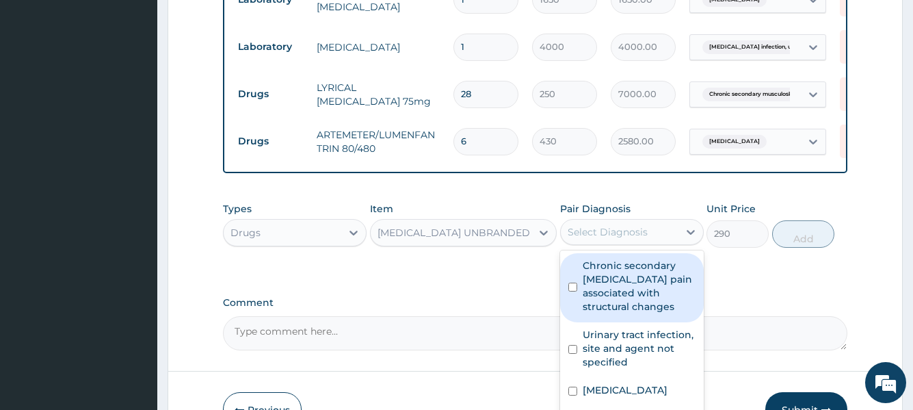
click at [616, 239] on div "Select Diagnosis" at bounding box center [608, 232] width 80 height 14
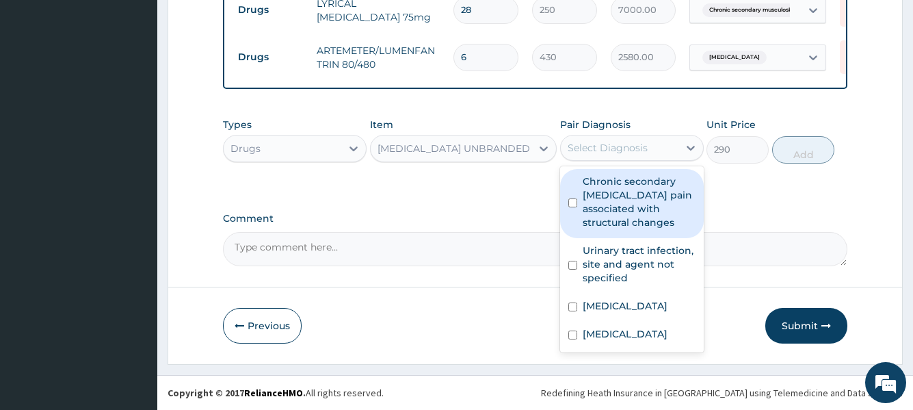
scroll to position [784, 0]
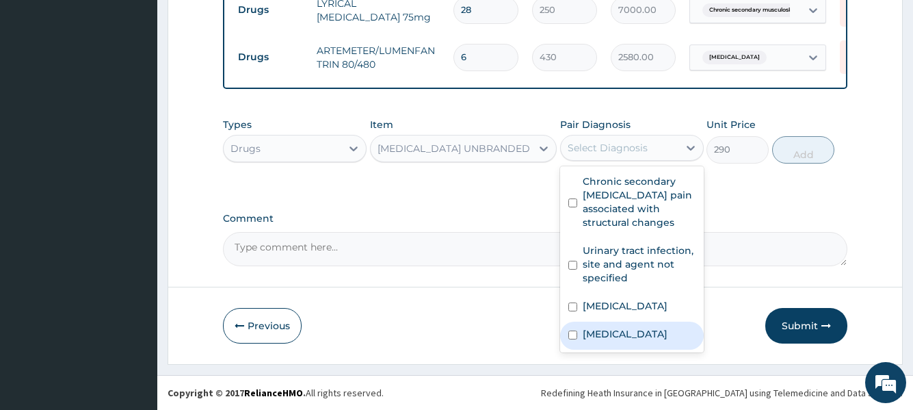
click at [629, 329] on label "Salmonella infection, unspecified" at bounding box center [625, 334] width 85 height 14
checkbox input "true"
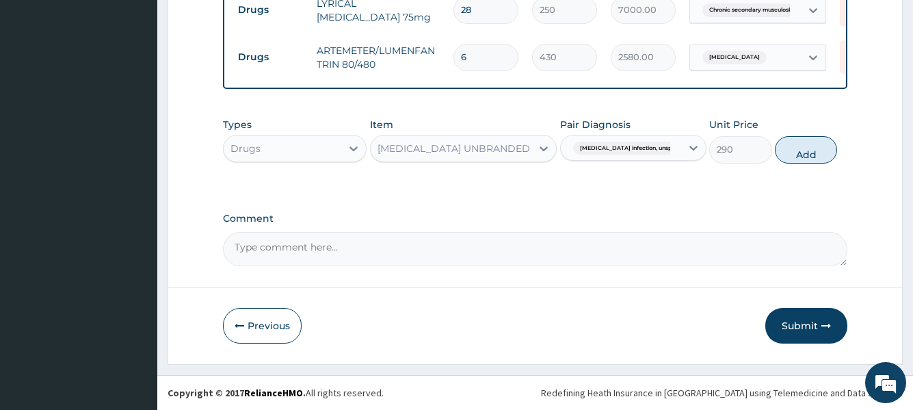
click at [791, 157] on button "Add" at bounding box center [806, 149] width 62 height 27
type input "0"
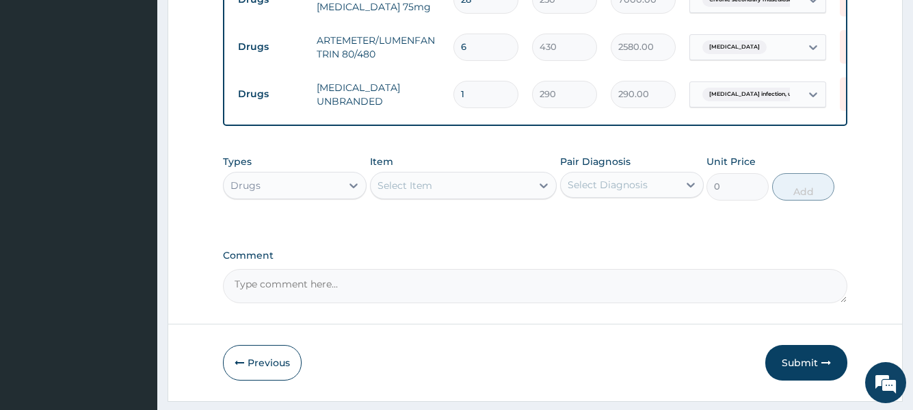
type input "10"
type input "2900.00"
type input "10"
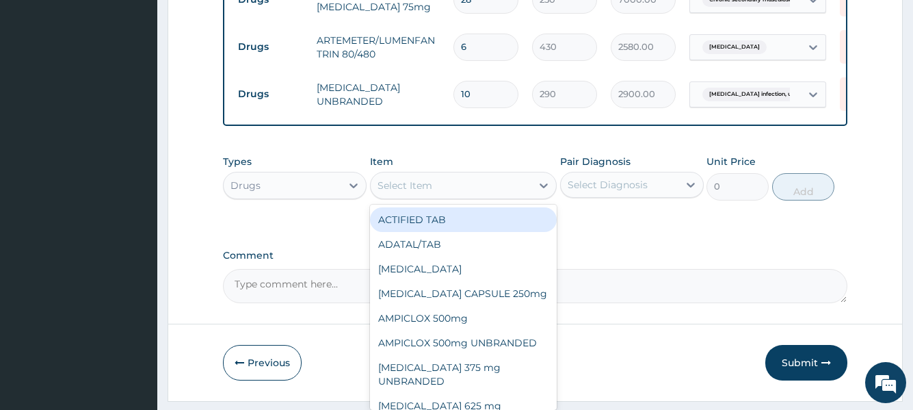
click at [454, 196] on div "Select Item" at bounding box center [451, 185] width 161 height 22
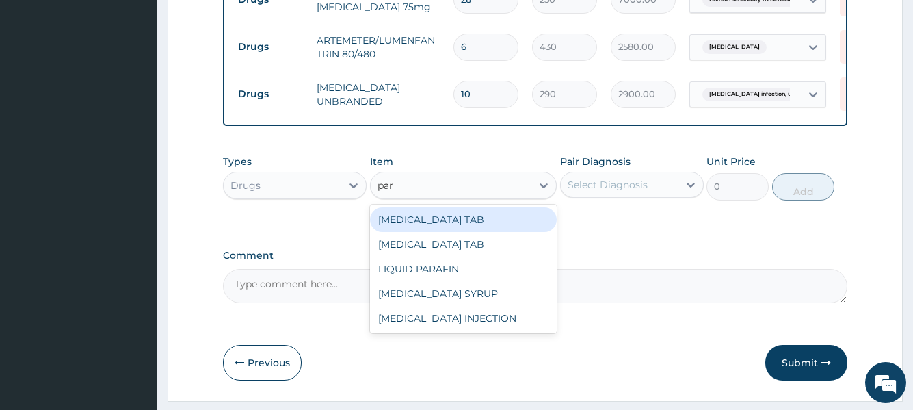
type input "para"
click at [432, 228] on div "PARACETAMOL TAB" at bounding box center [463, 219] width 187 height 25
type input "20"
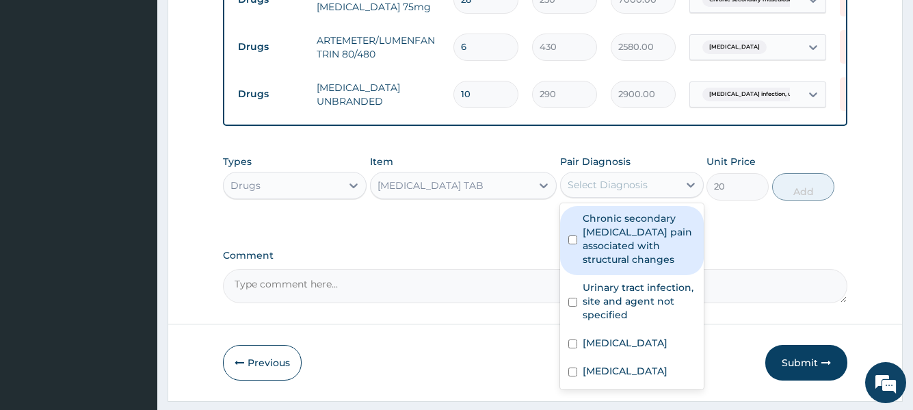
click at [607, 191] on div "Select Diagnosis" at bounding box center [608, 185] width 80 height 14
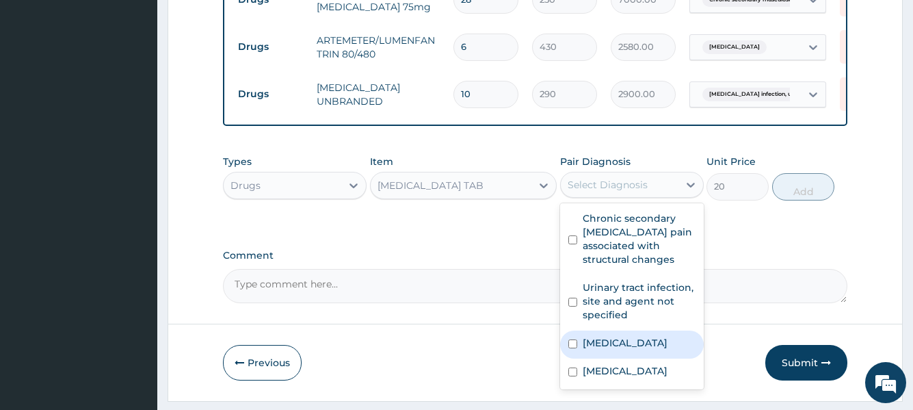
click at [585, 352] on div "Malaria, unspecified" at bounding box center [632, 344] width 144 height 28
checkbox input "true"
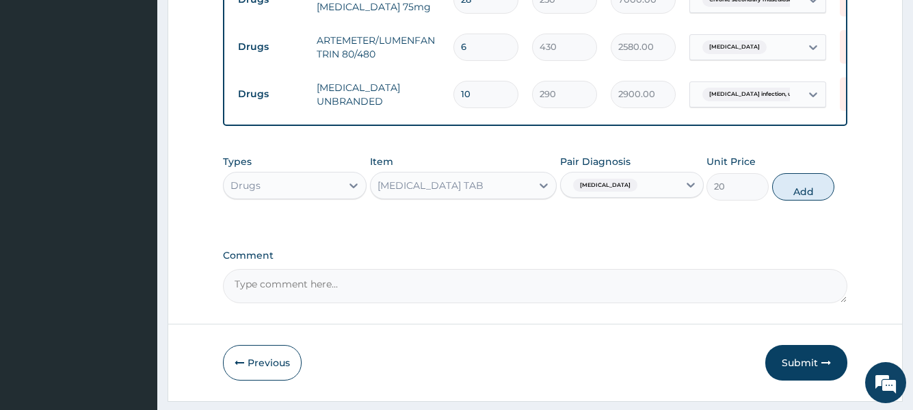
click at [809, 200] on button "Add" at bounding box center [803, 186] width 62 height 27
type input "0"
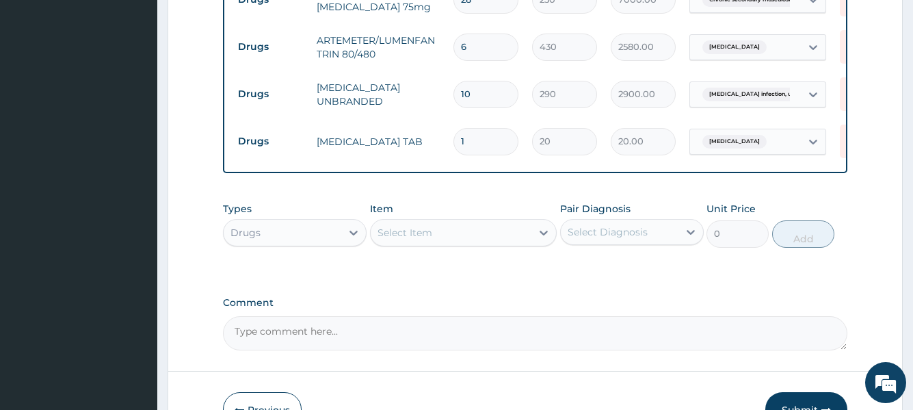
type input "18"
type input "360.00"
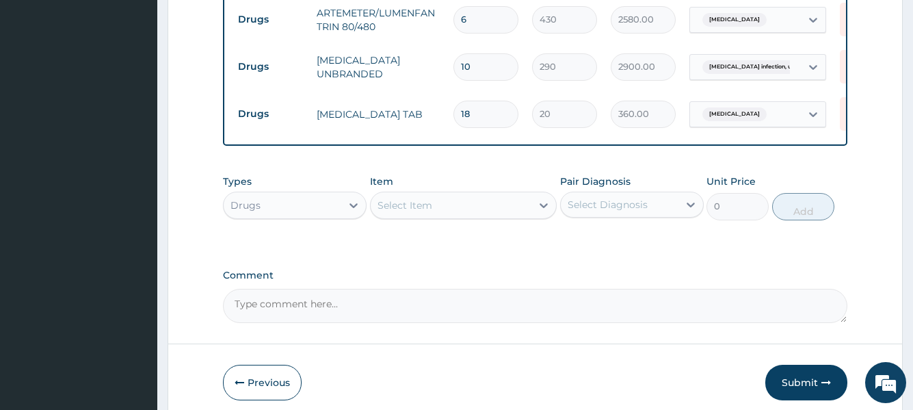
scroll to position [878, 0]
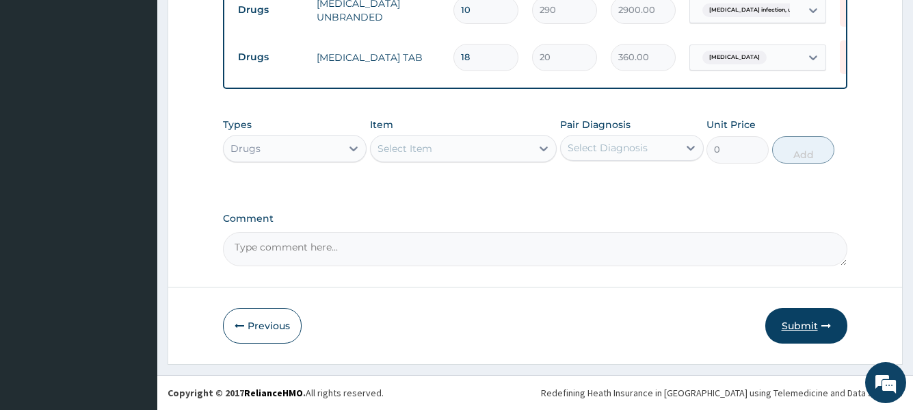
type input "18"
click at [800, 319] on button "Submit" at bounding box center [806, 326] width 82 height 36
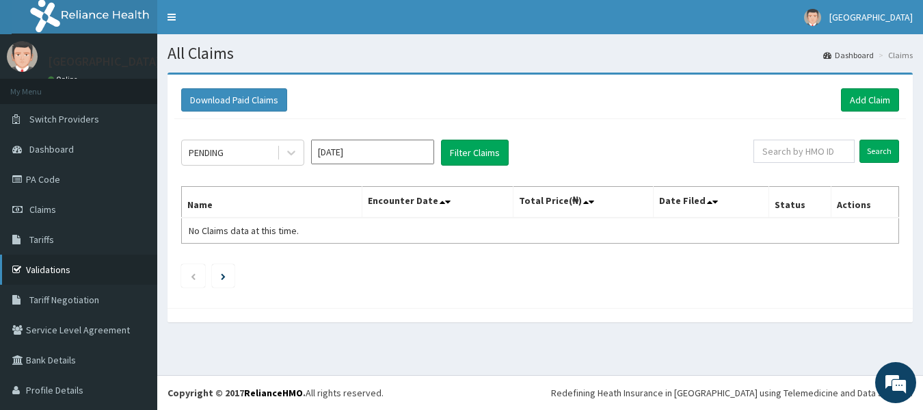
click at [40, 274] on link "Validations" at bounding box center [78, 269] width 157 height 30
